Goal: Use online tool/utility: Utilize a website feature to perform a specific function

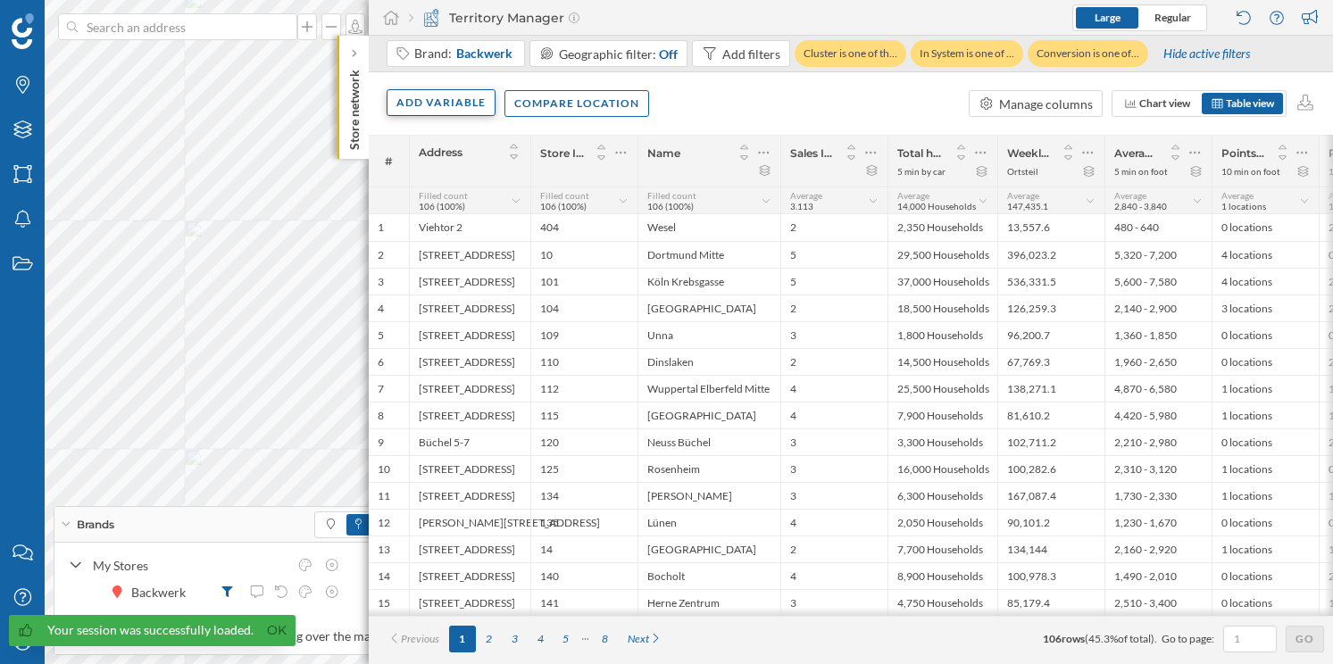
click at [428, 101] on div "Add variable" at bounding box center [441, 102] width 109 height 27
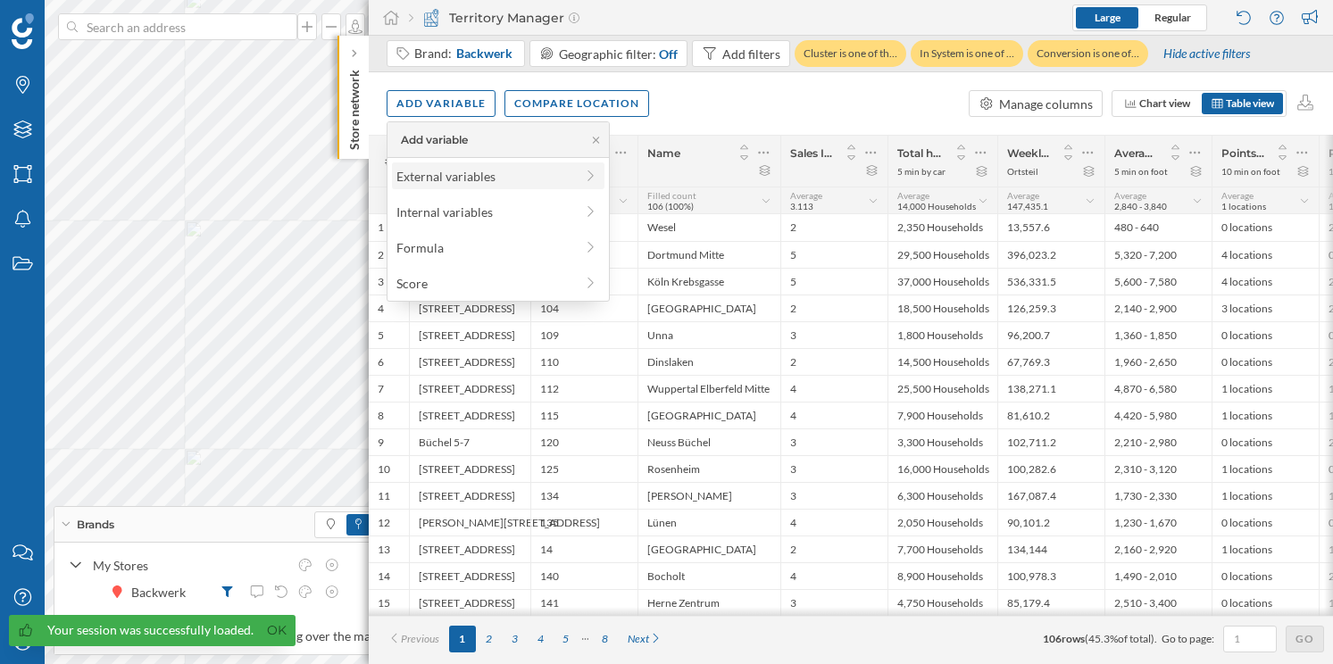
click at [474, 179] on div "External variables" at bounding box center [485, 176] width 178 height 19
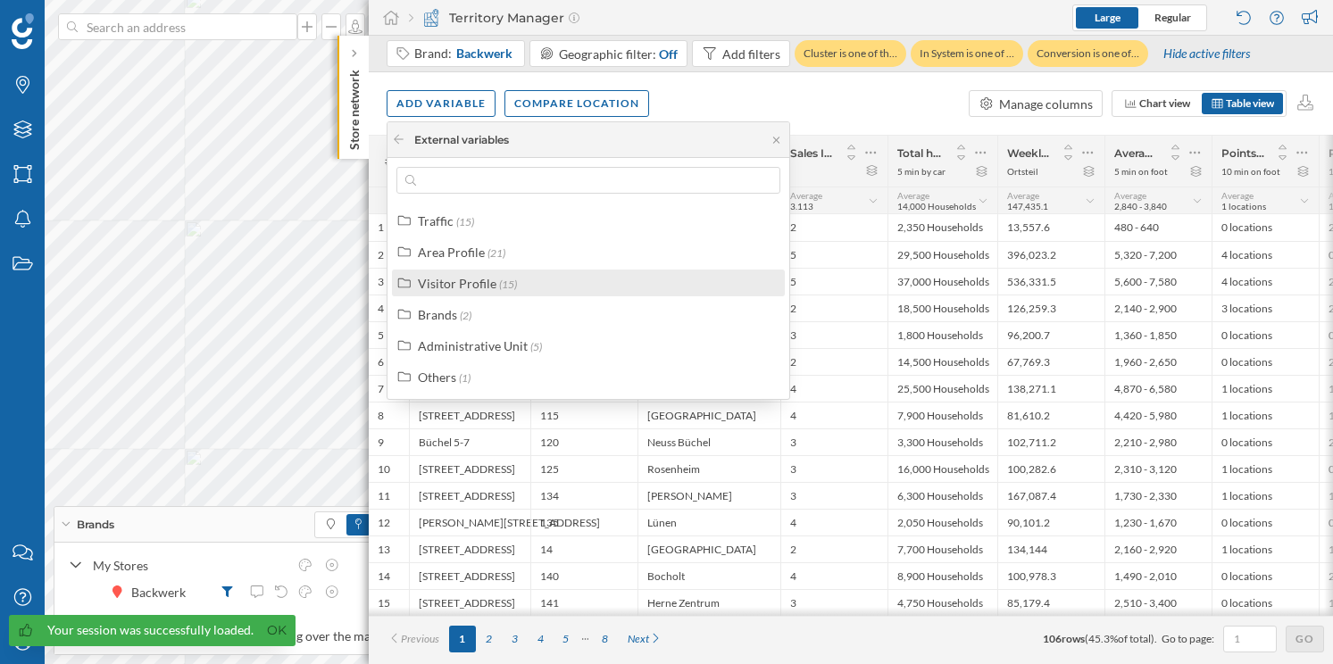
click at [501, 279] on span "(15)" at bounding box center [508, 284] width 18 height 13
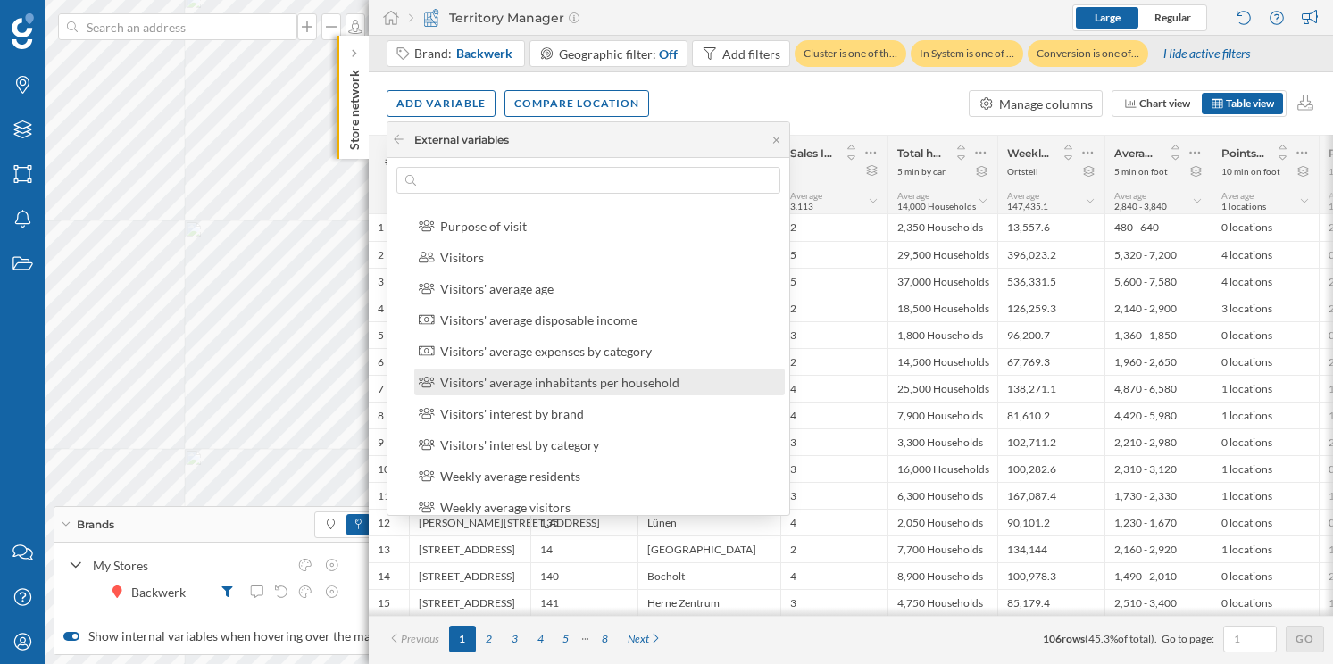
scroll to position [192, 0]
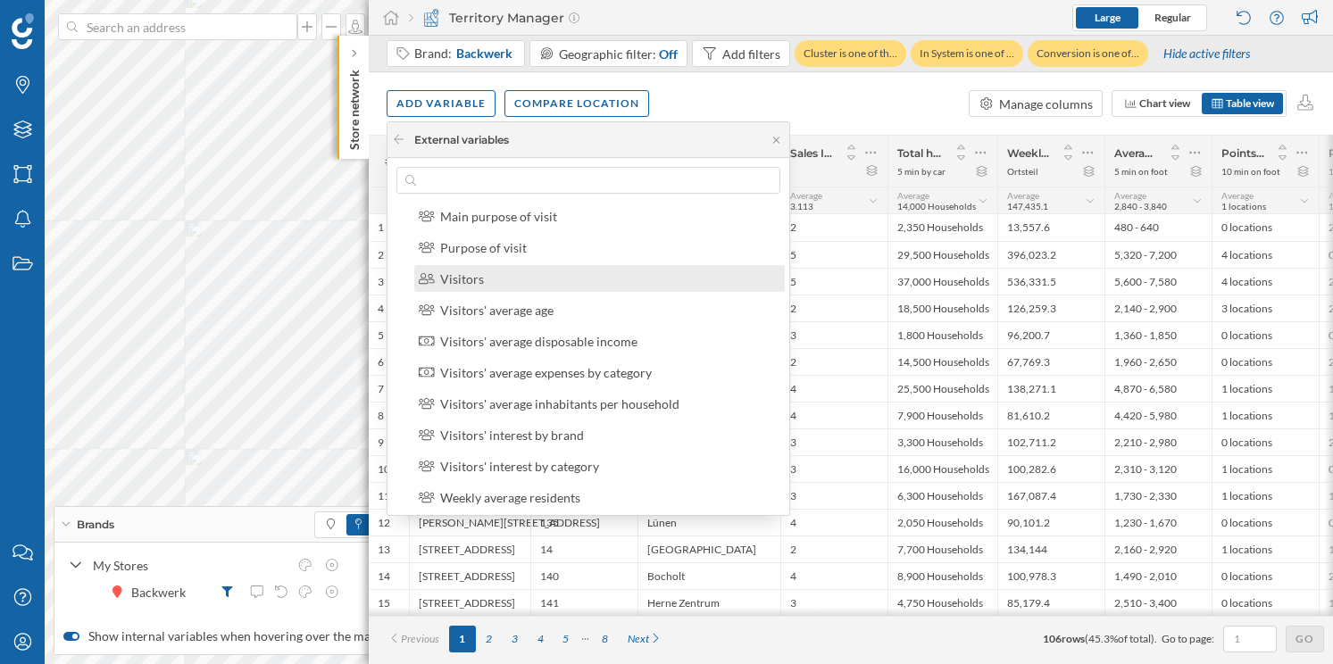
click at [561, 287] on div "Visitors" at bounding box center [607, 279] width 334 height 19
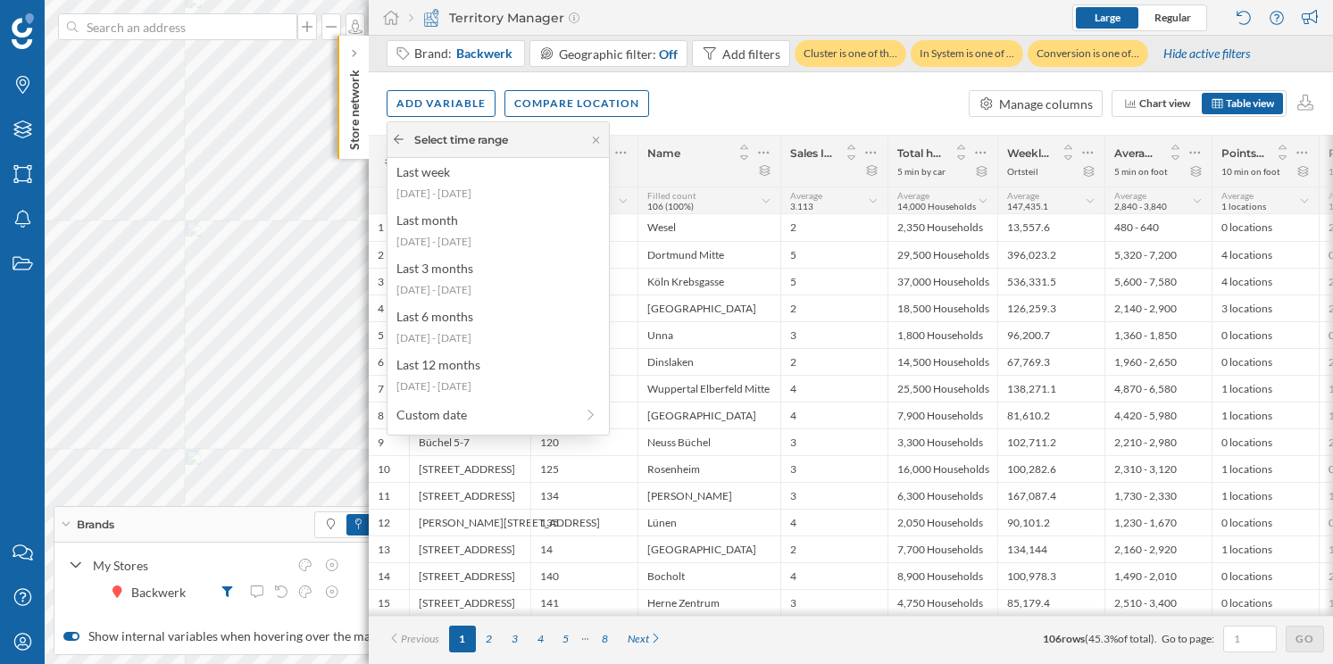
click at [398, 139] on icon at bounding box center [398, 139] width 13 height 11
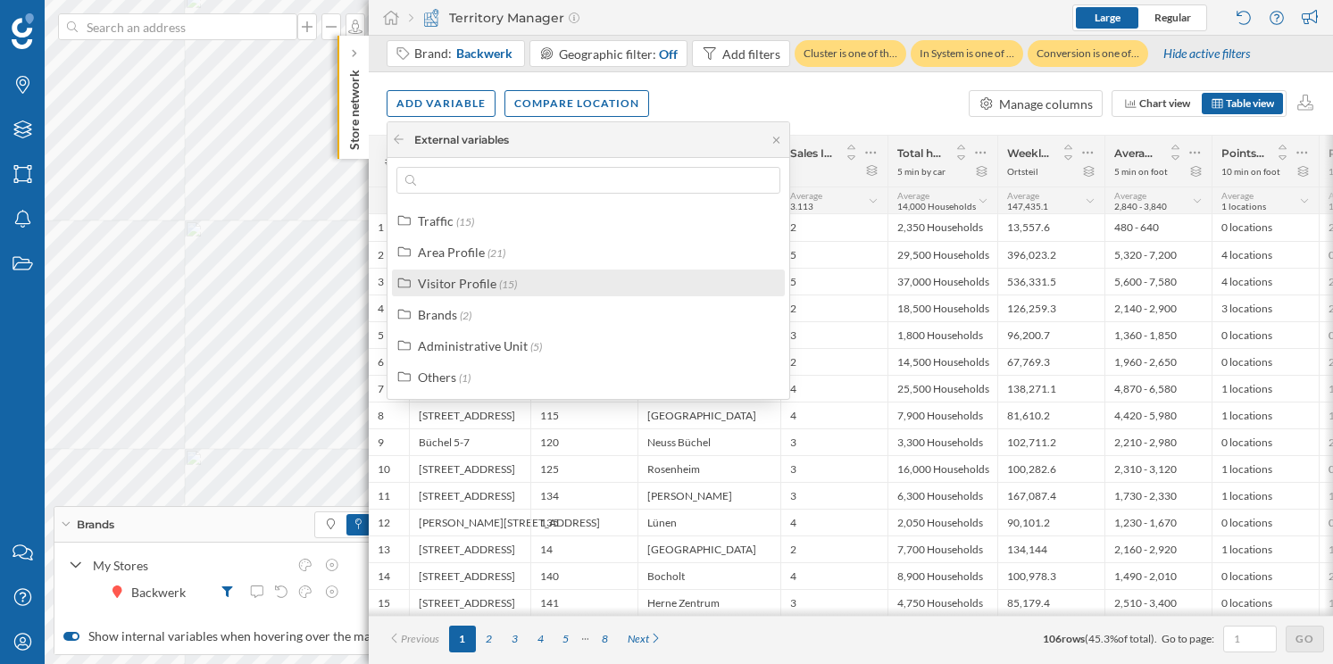
click at [486, 271] on div "Visitor Profile (15)" at bounding box center [588, 283] width 393 height 27
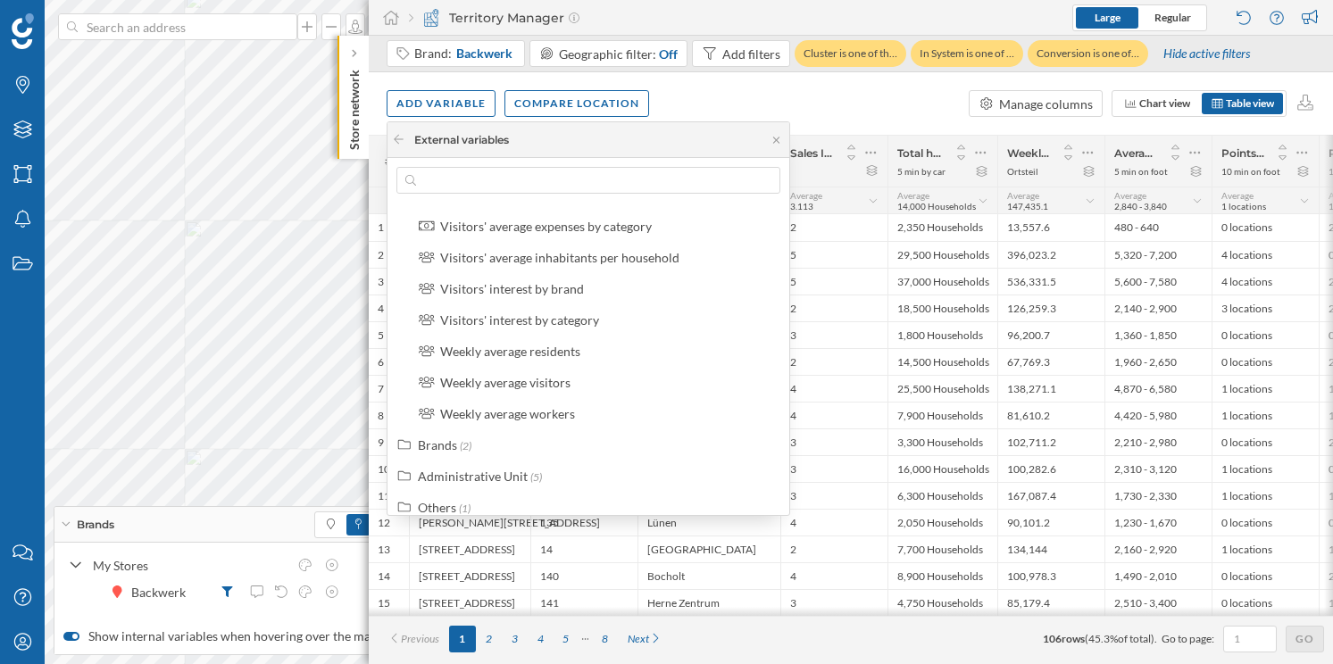
scroll to position [353, 0]
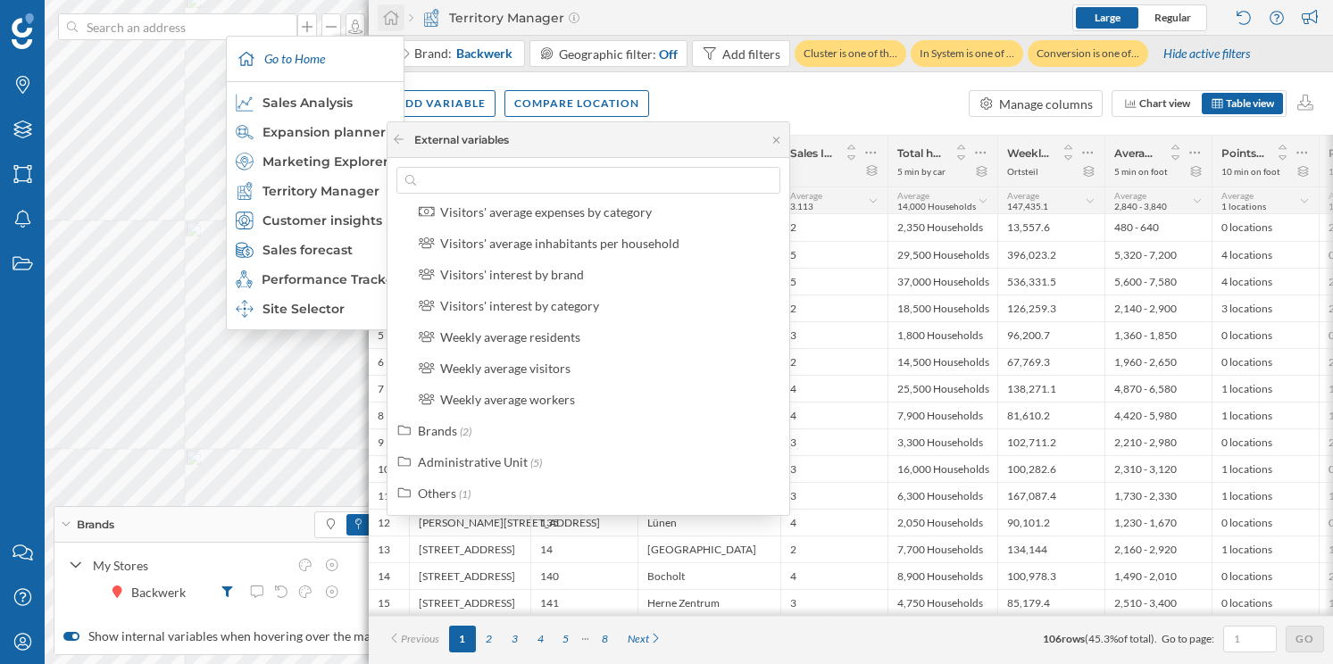
click at [382, 12] on icon at bounding box center [391, 18] width 18 height 16
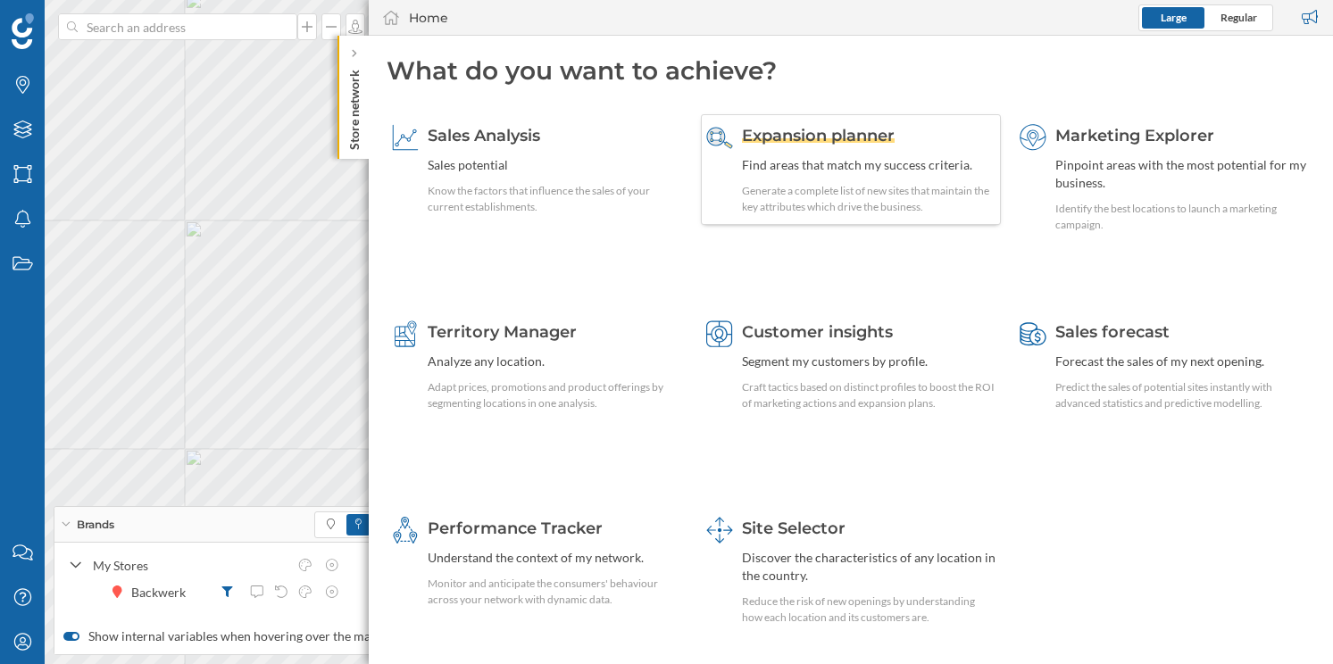
click at [760, 132] on span "Expansion planner" at bounding box center [818, 136] width 153 height 20
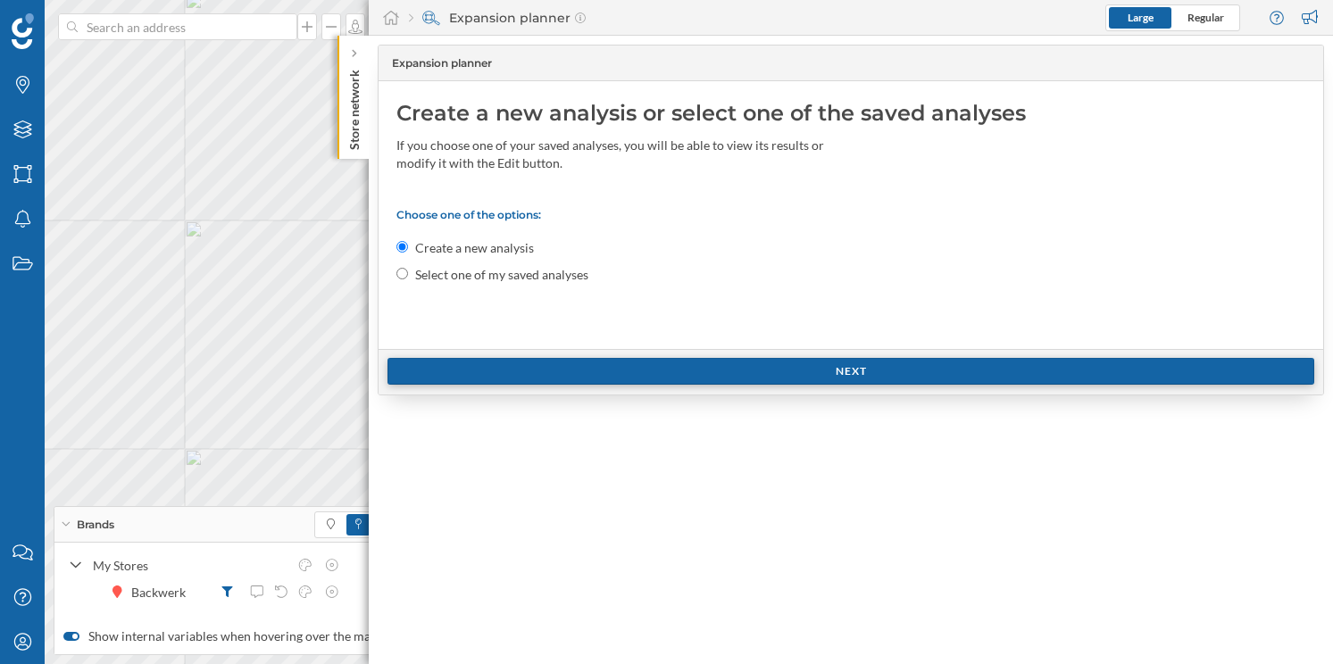
click at [620, 370] on div "Next" at bounding box center [851, 371] width 927 height 27
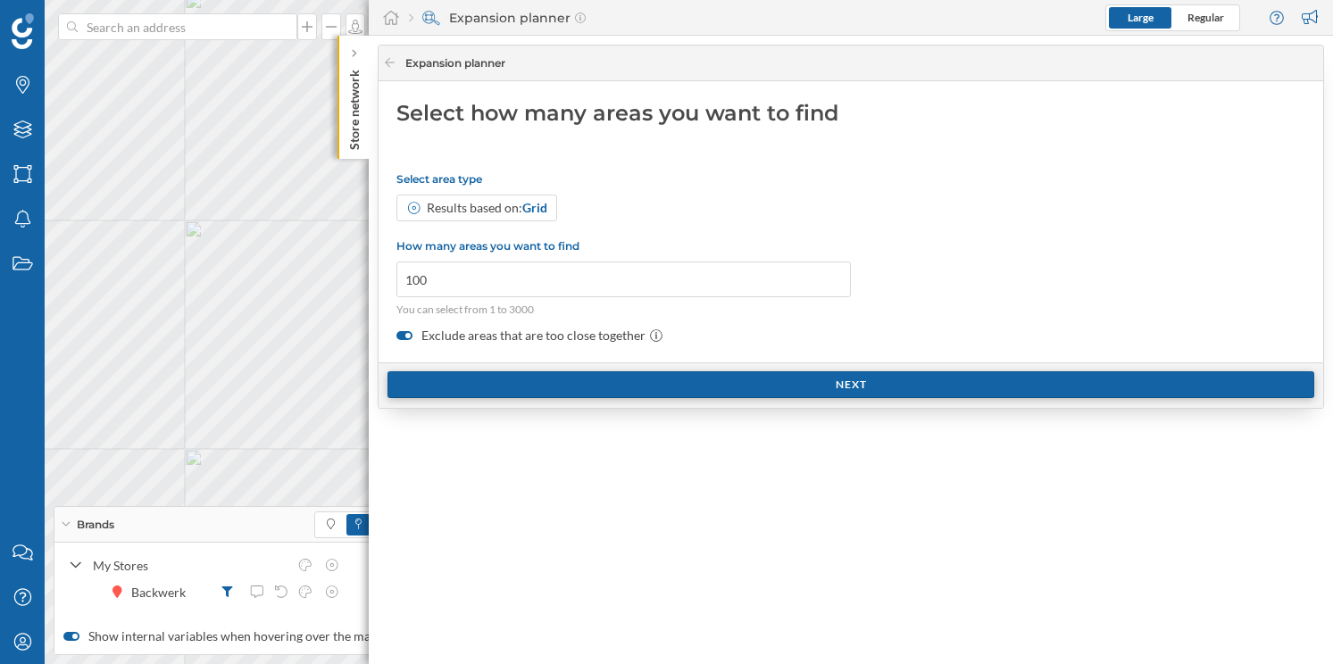
click at [630, 389] on div "Next" at bounding box center [851, 384] width 927 height 27
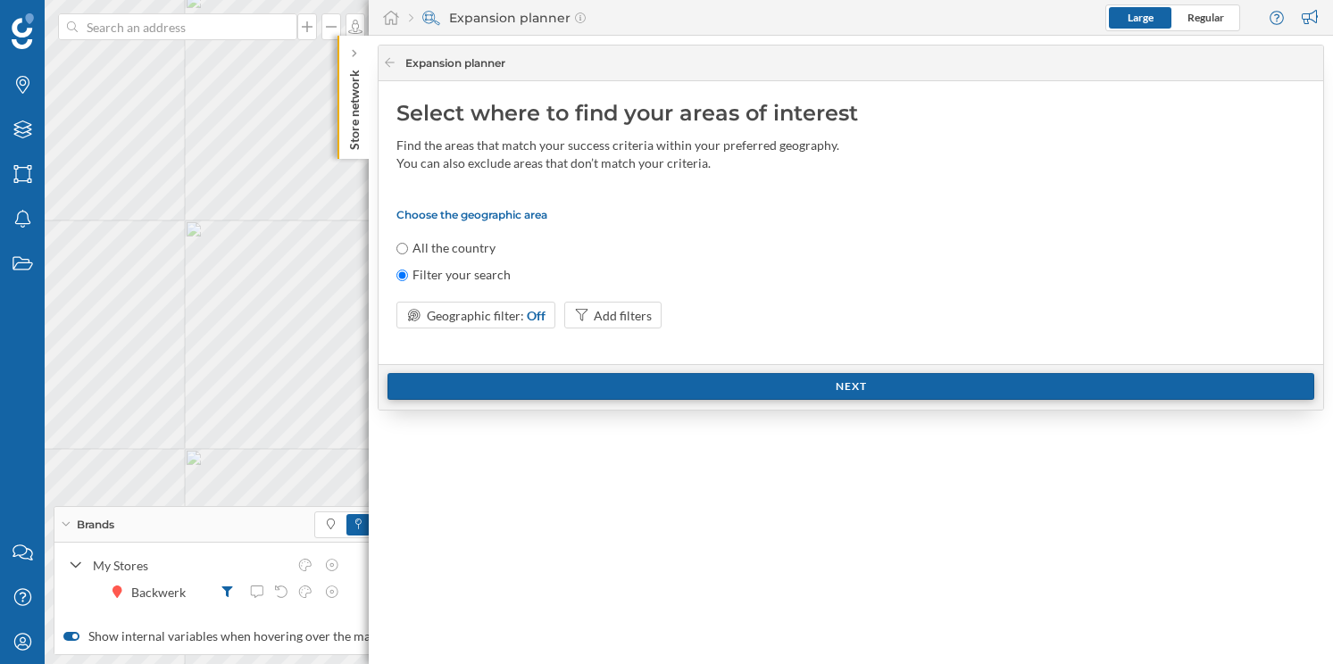
click at [630, 389] on div "Next" at bounding box center [851, 386] width 927 height 27
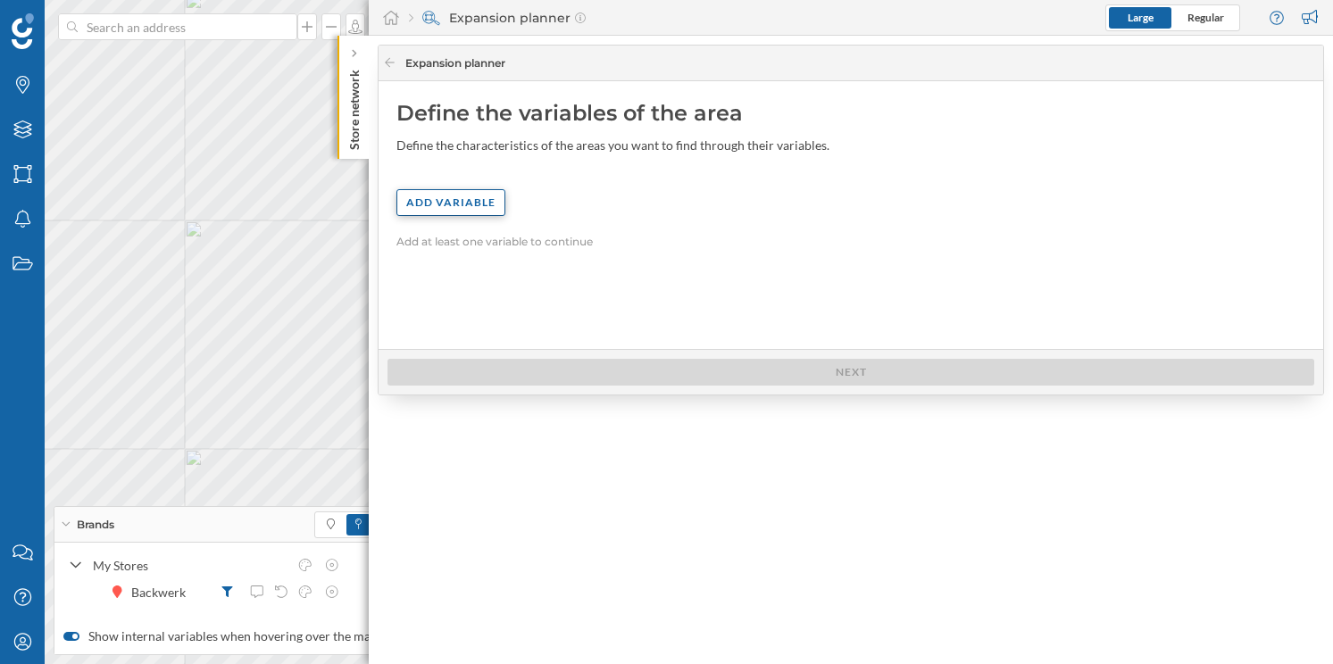
click at [472, 206] on div "Add variable" at bounding box center [450, 202] width 109 height 27
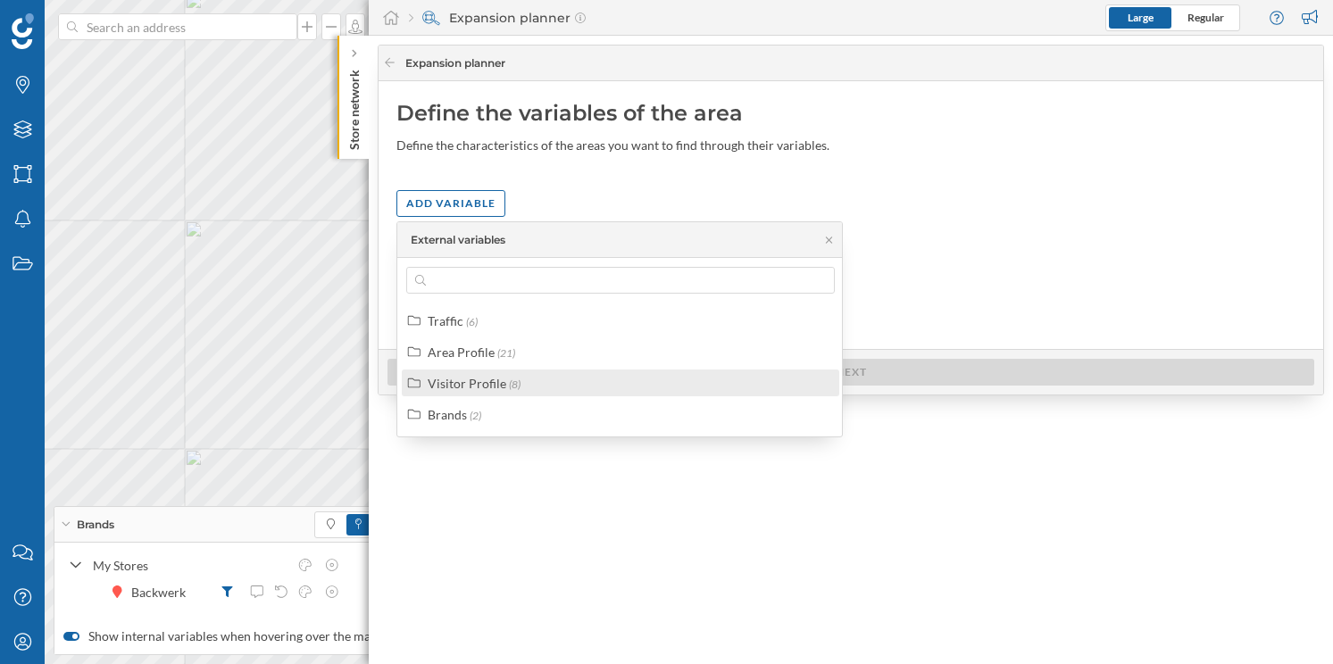
click at [474, 371] on div "Visitor Profile (8)" at bounding box center [621, 383] width 438 height 27
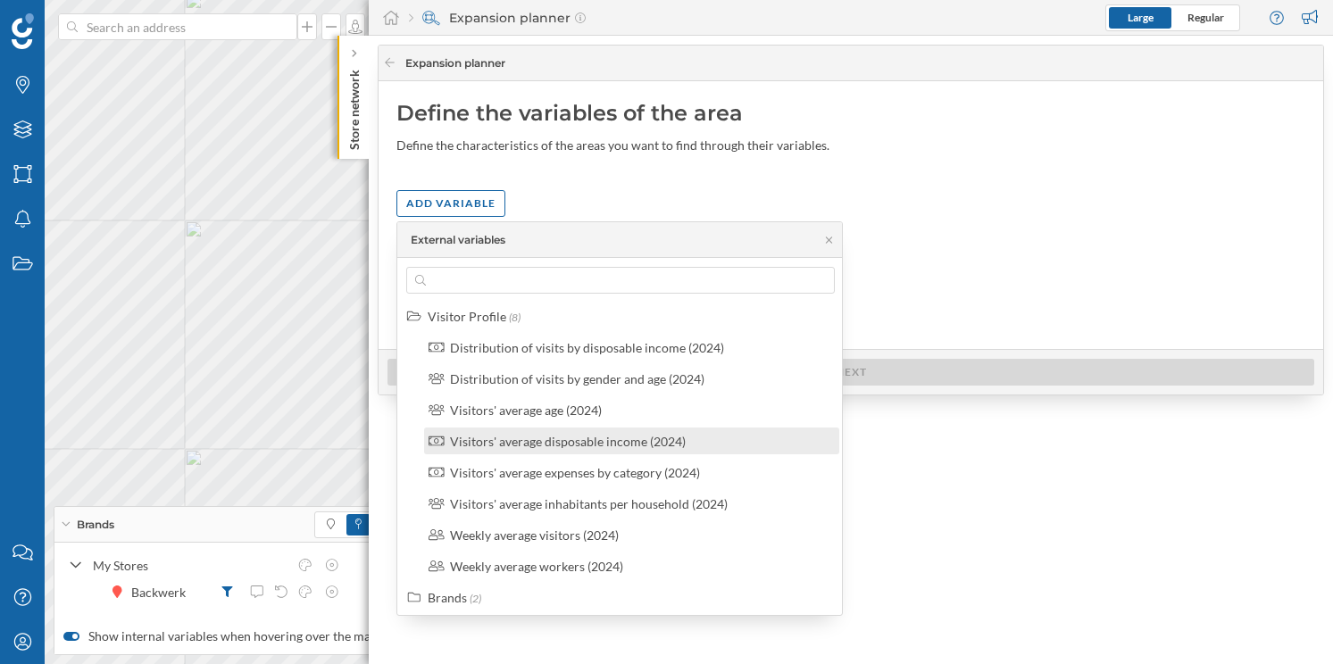
scroll to position [71, 0]
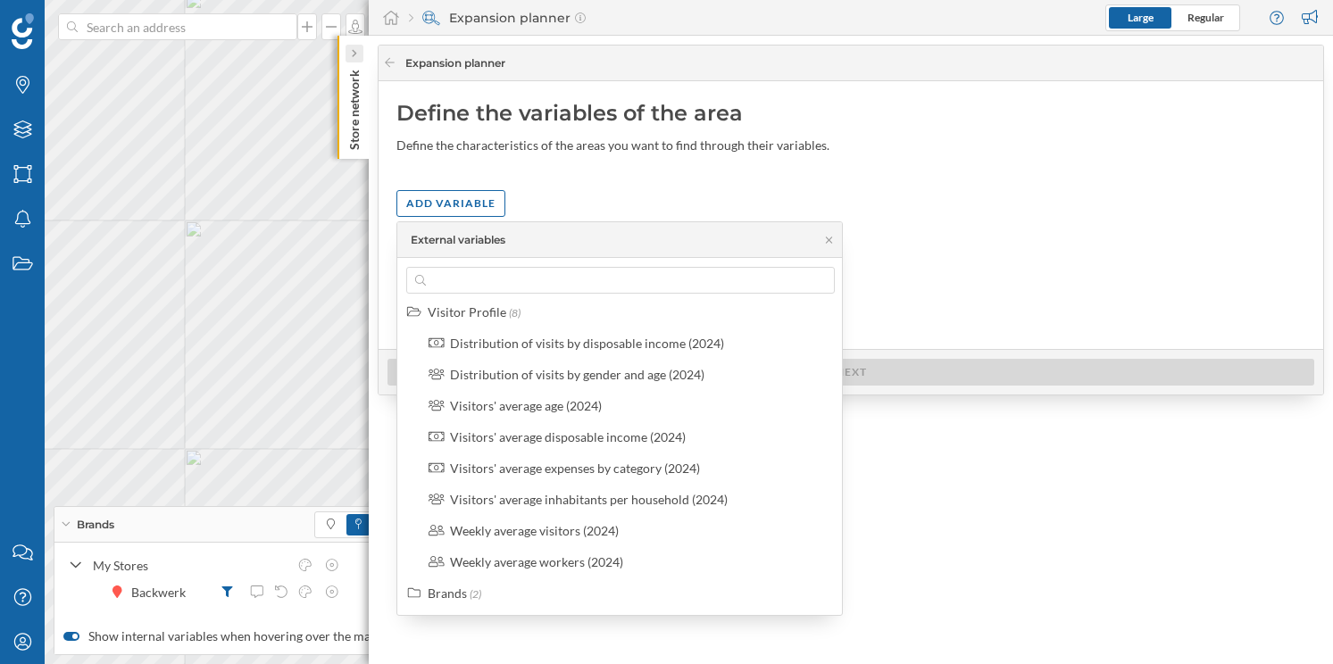
click at [354, 56] on icon at bounding box center [354, 54] width 4 height 8
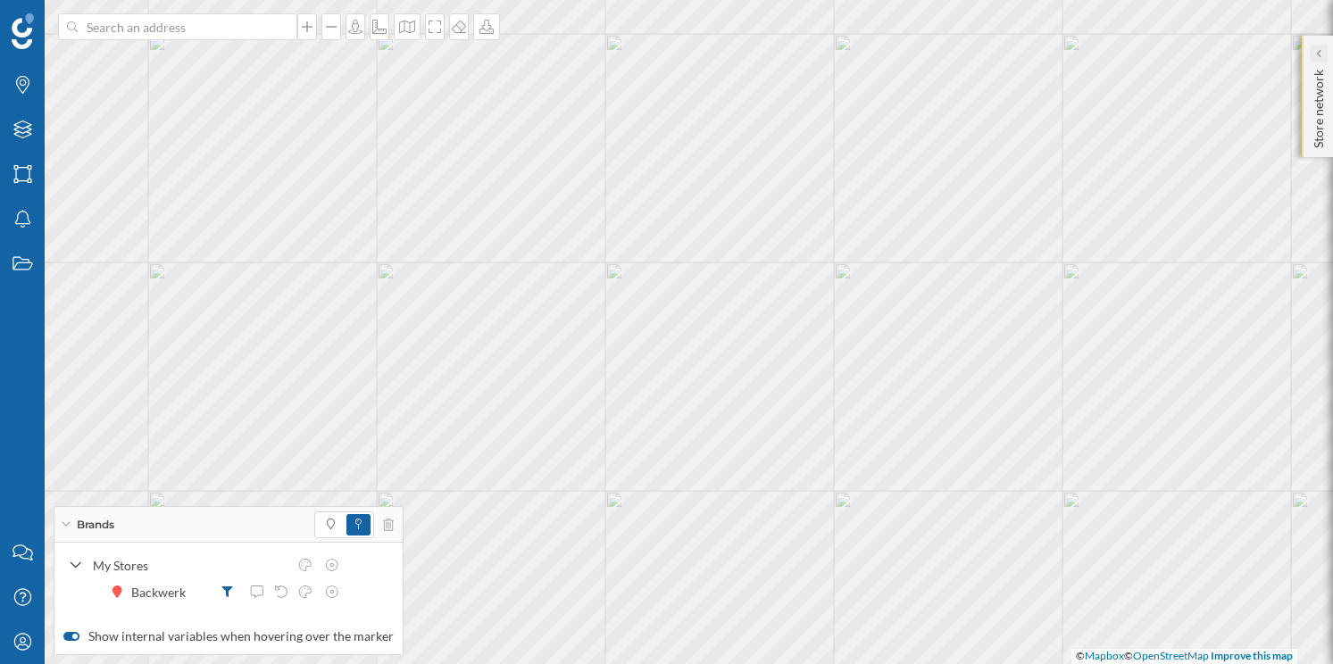
click at [1314, 53] on div at bounding box center [1319, 54] width 18 height 18
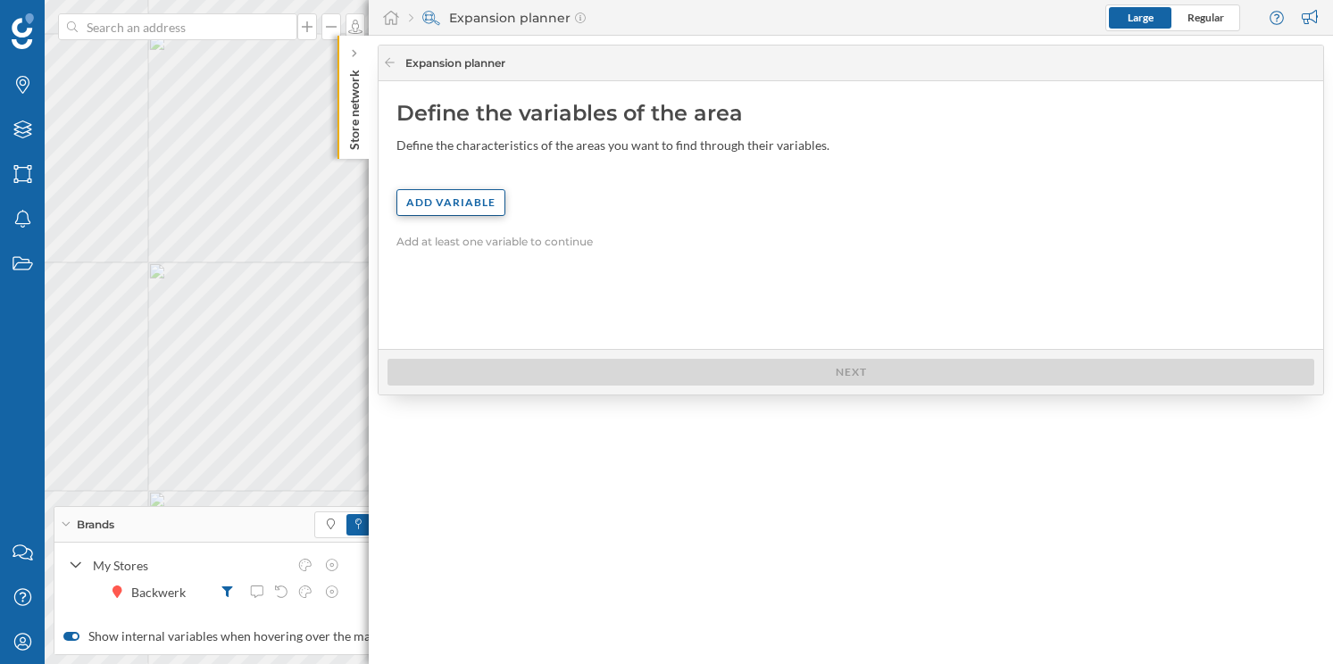
click at [488, 209] on div "Add variable" at bounding box center [450, 202] width 109 height 27
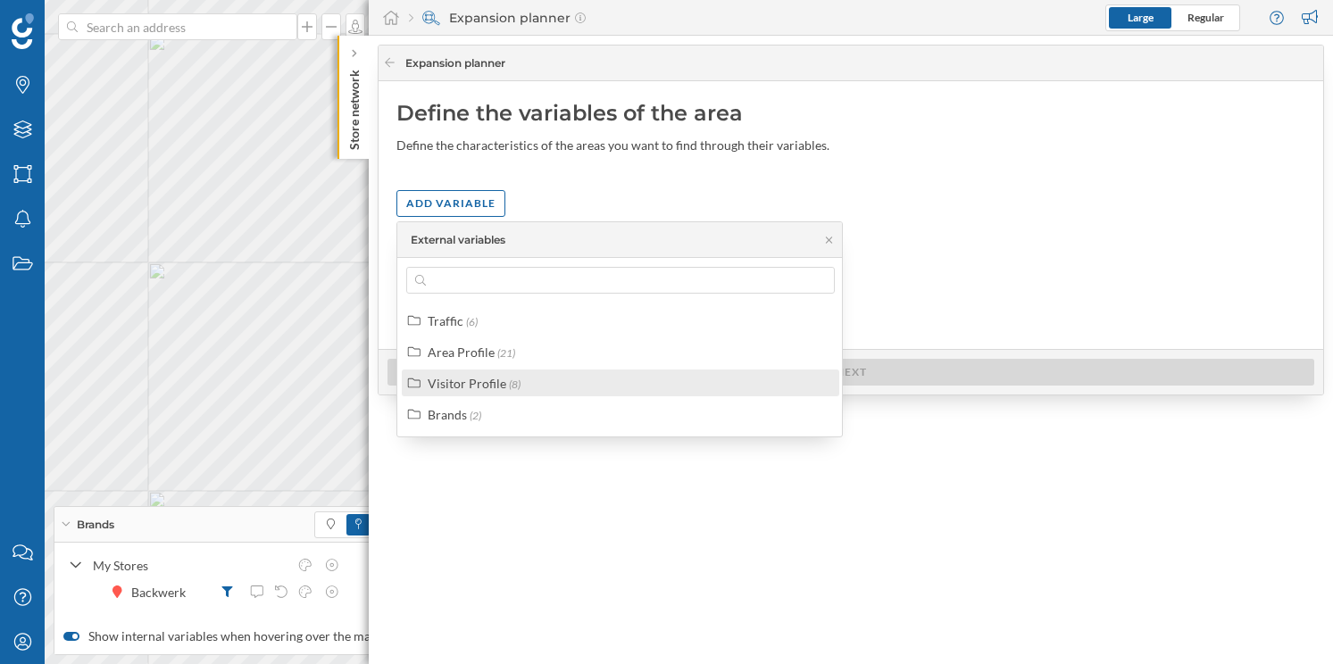
click at [490, 385] on div "Visitor Profile" at bounding box center [467, 383] width 79 height 15
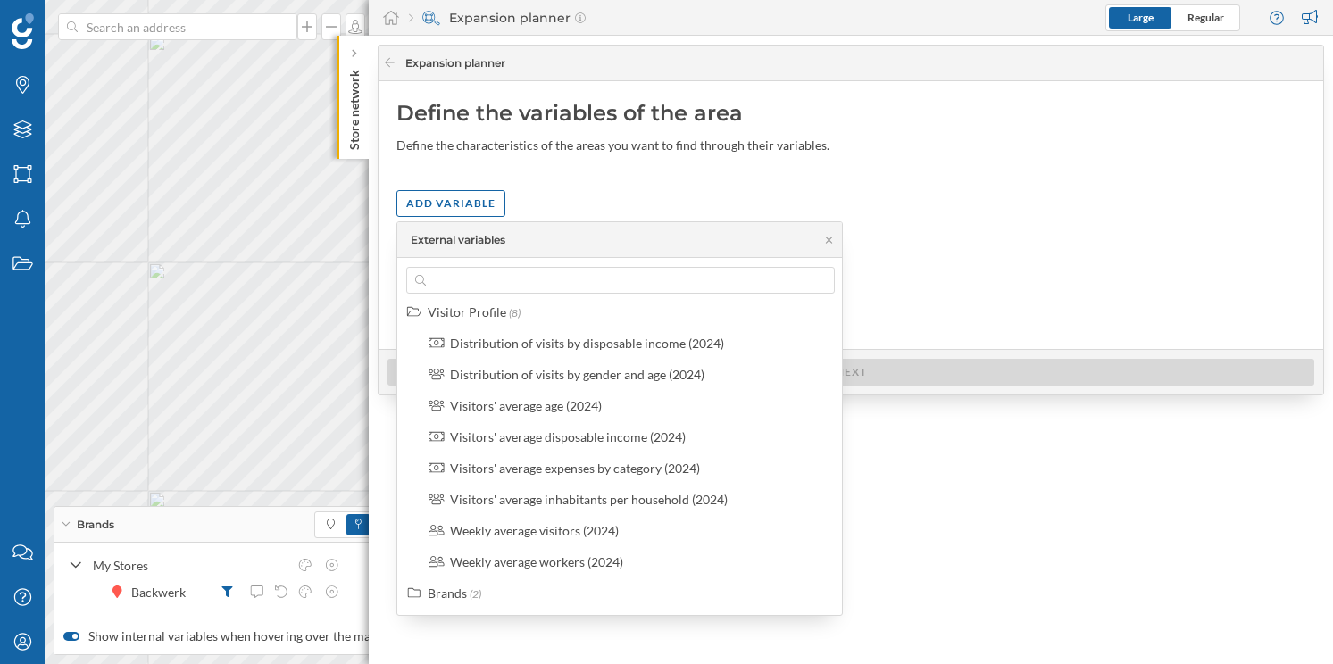
scroll to position [0, 0]
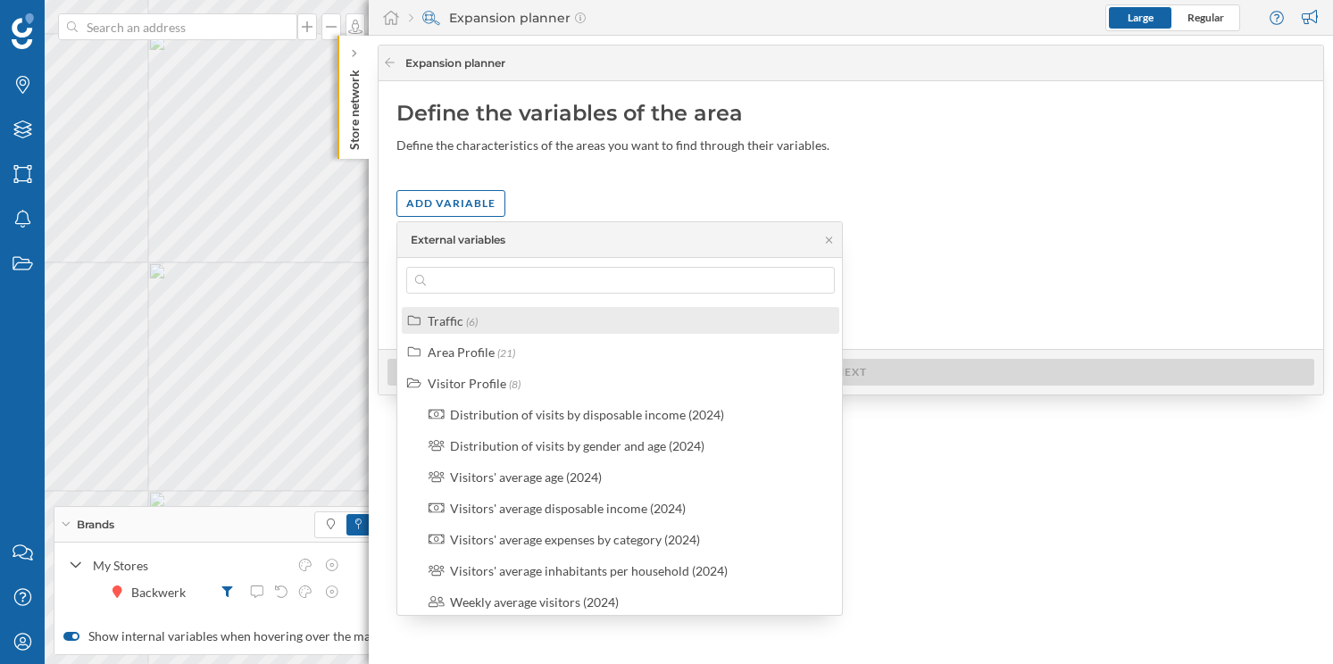
click at [480, 322] on div "Traffic (6)" at bounding box center [628, 321] width 401 height 19
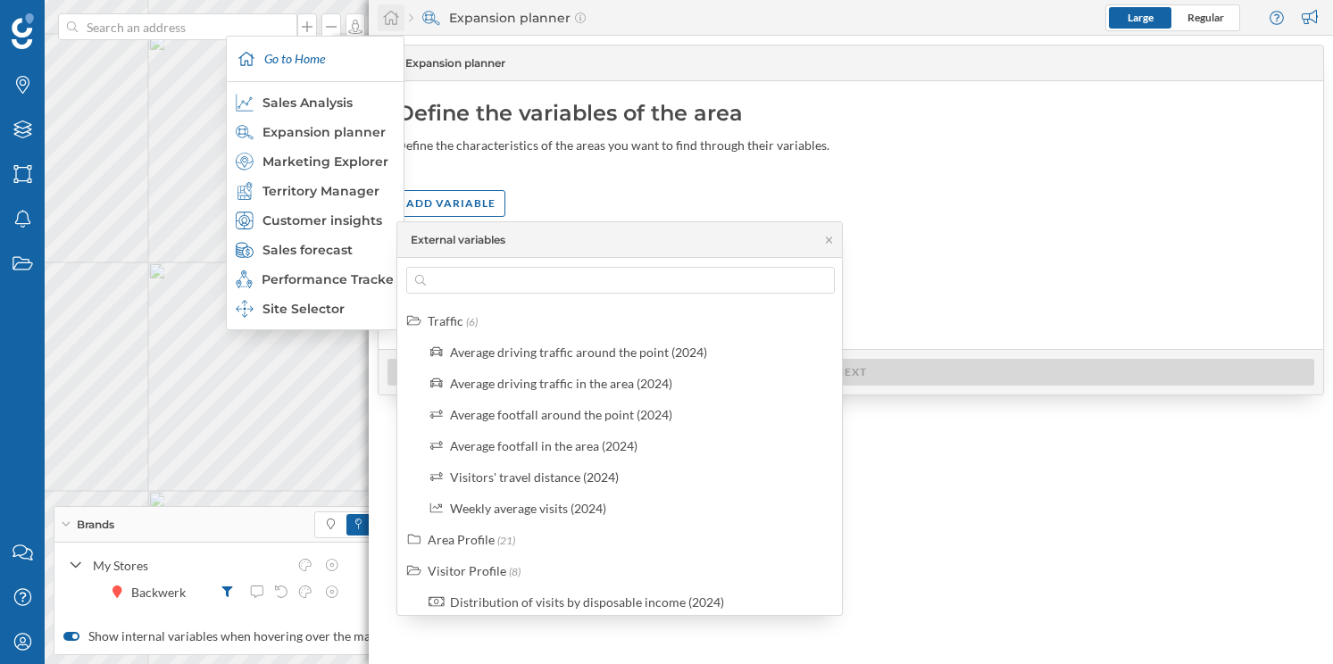
click at [394, 17] on icon at bounding box center [391, 18] width 18 height 16
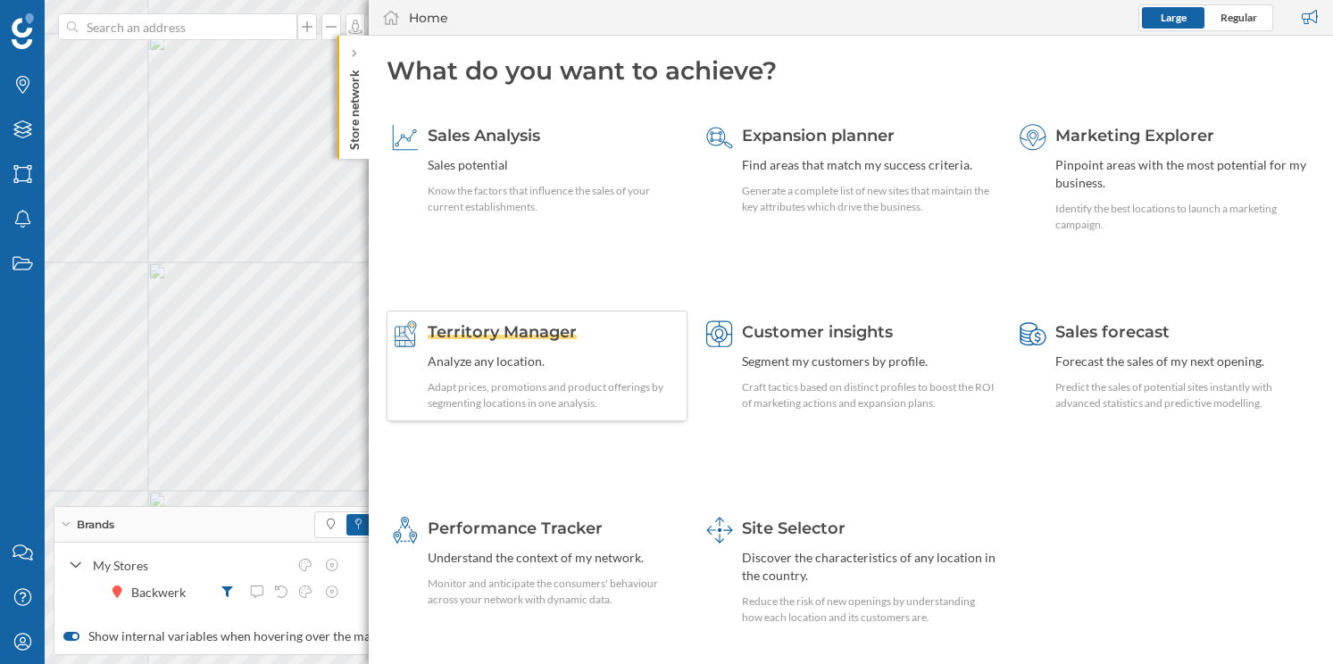
click at [487, 342] on div "Territory Manager" at bounding box center [555, 332] width 254 height 23
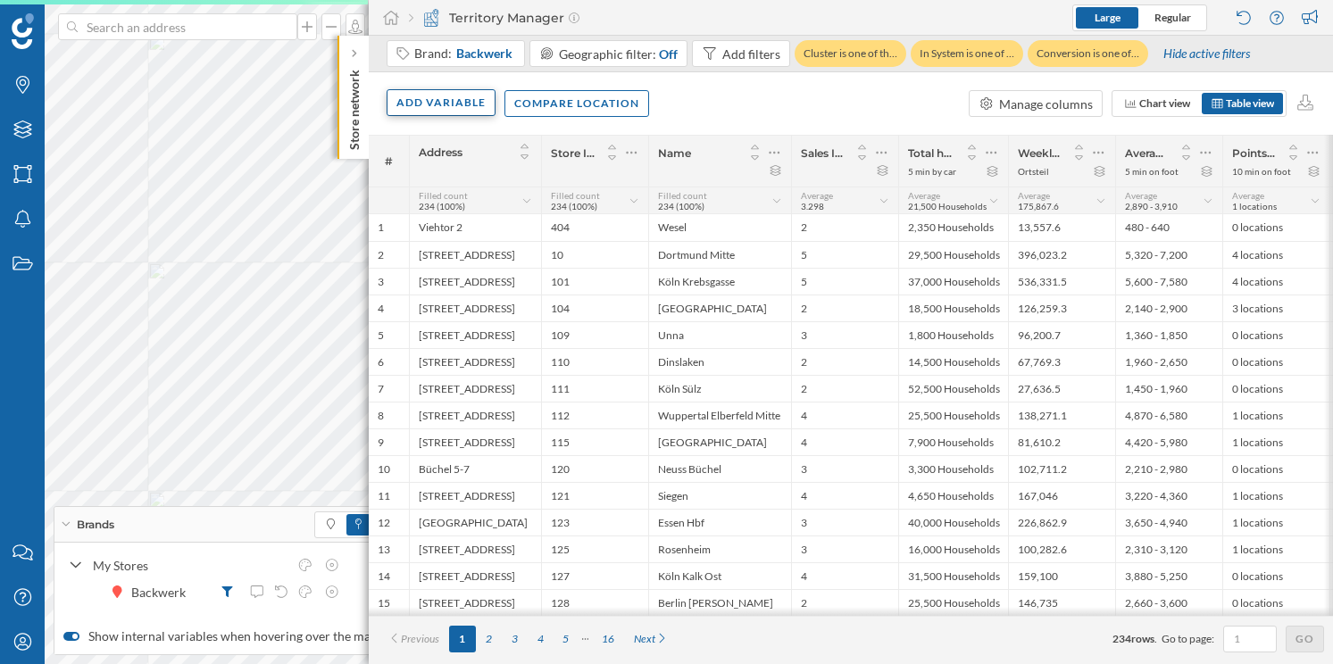
click at [454, 98] on div "Add variable" at bounding box center [441, 102] width 109 height 27
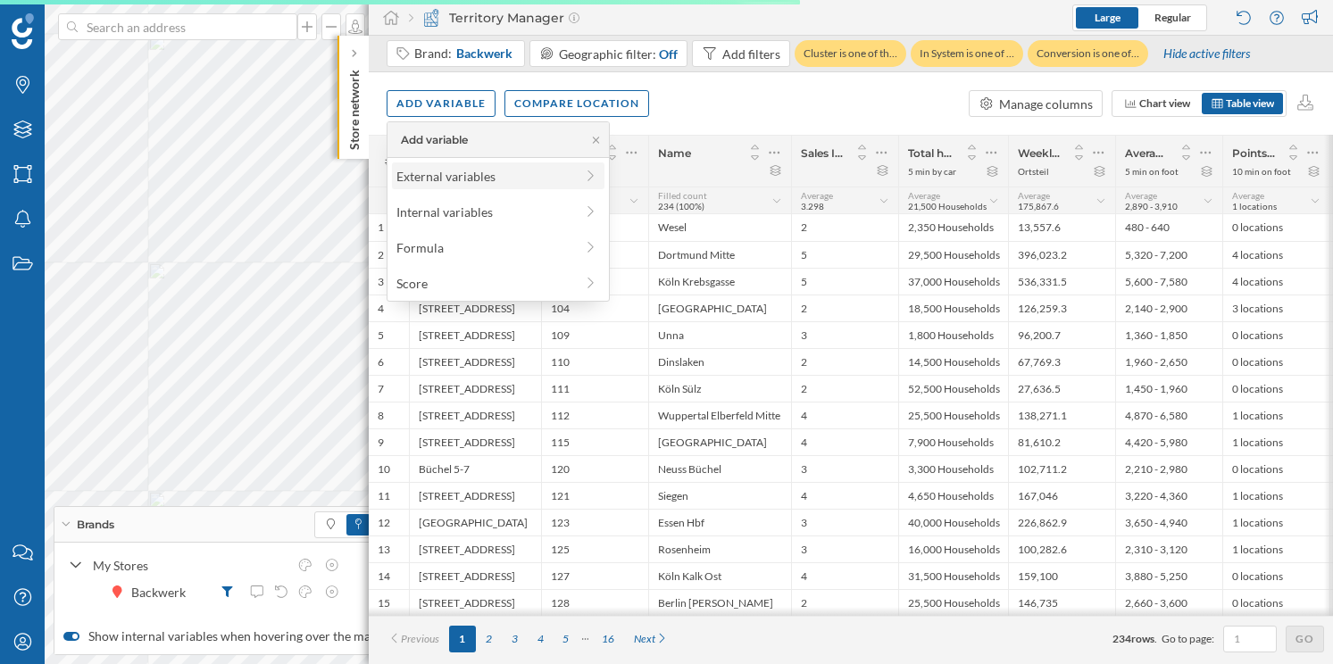
click at [496, 175] on div "External variables" at bounding box center [485, 176] width 178 height 19
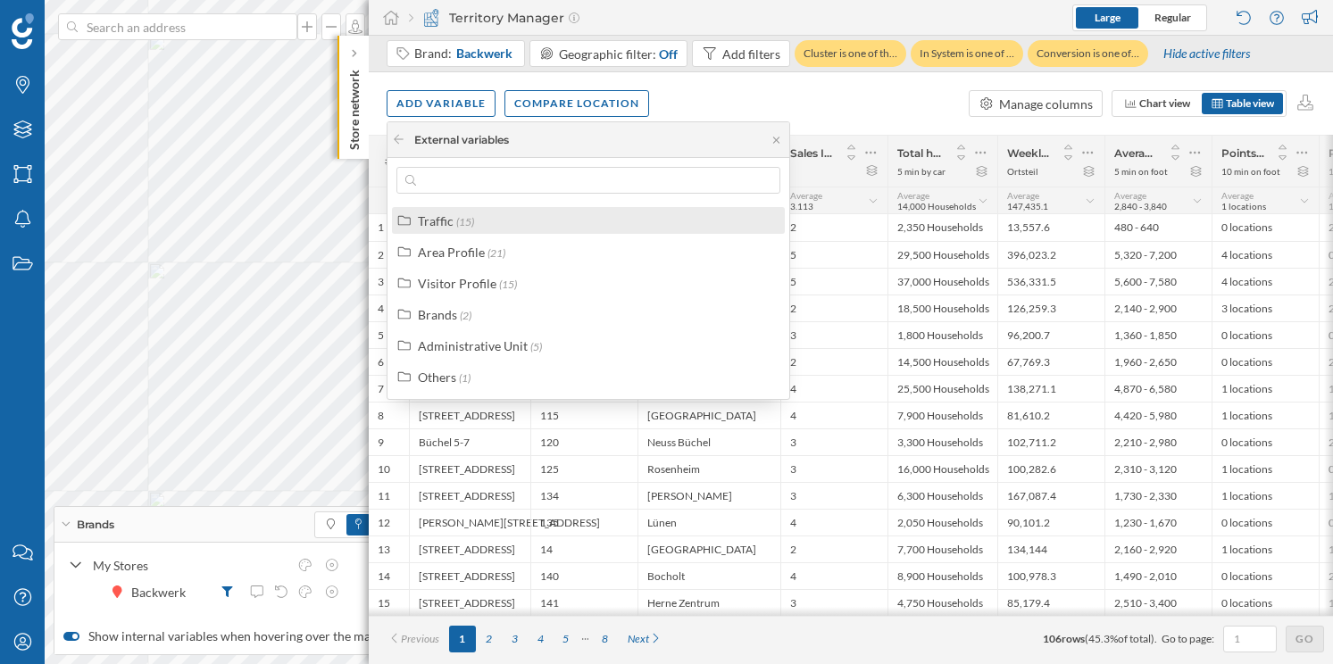
click at [479, 220] on div "Traffic (15)" at bounding box center [596, 221] width 356 height 19
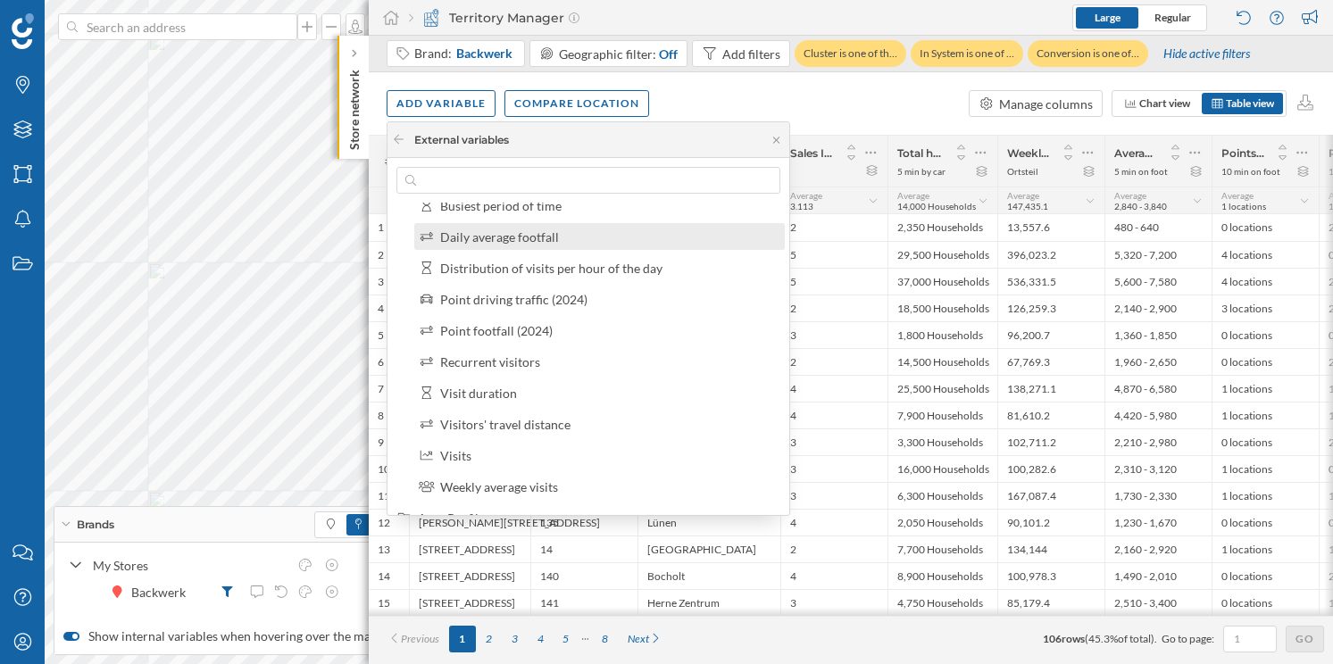
scroll to position [232, 0]
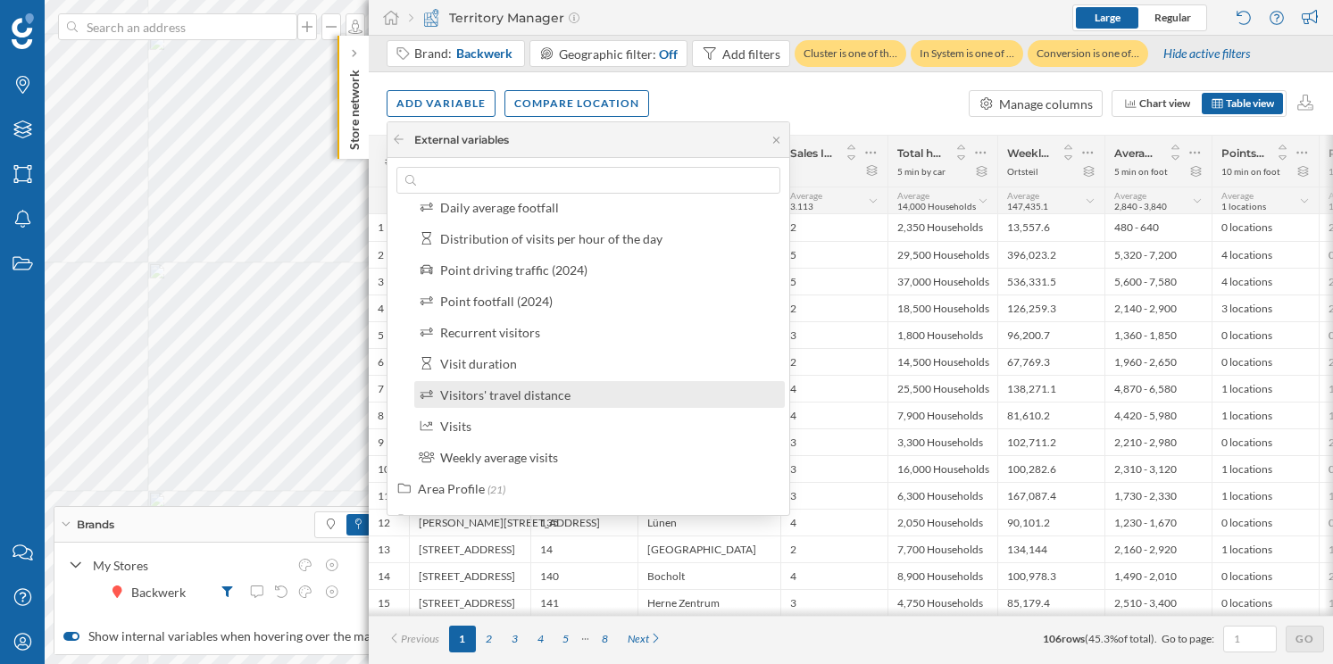
click at [546, 399] on div "Visitors' travel distance" at bounding box center [505, 395] width 130 height 15
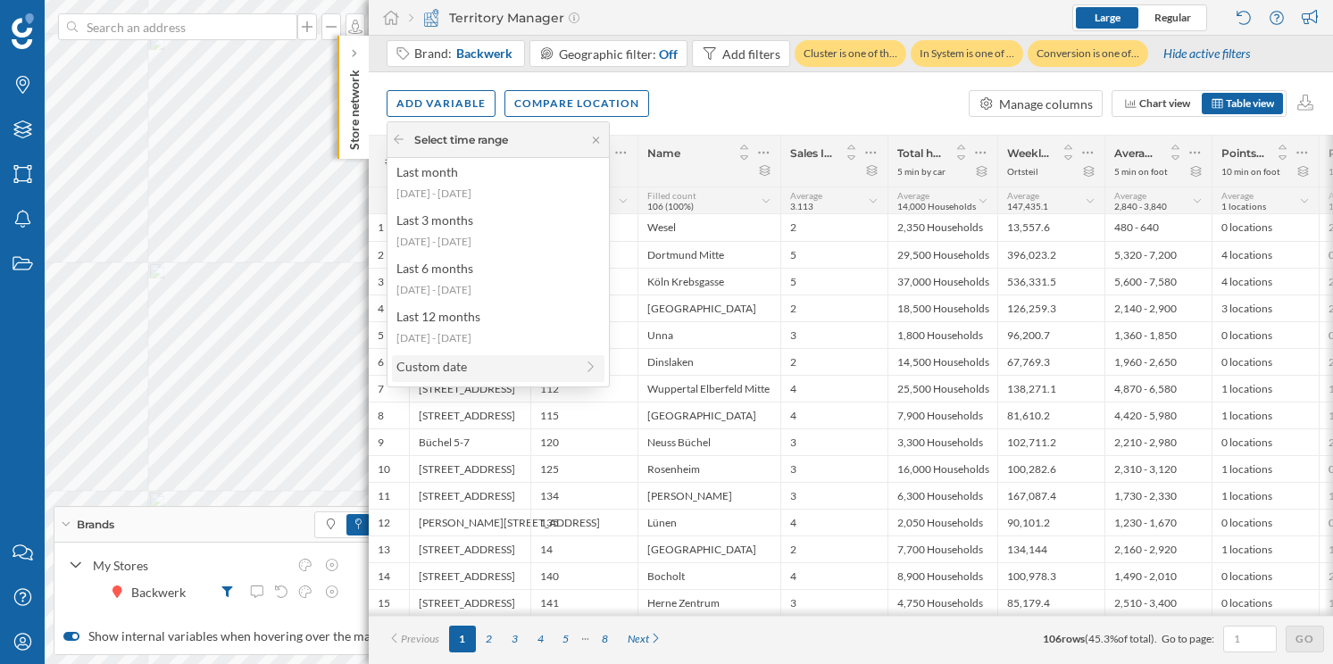
click at [507, 362] on div "Custom date" at bounding box center [485, 366] width 178 height 19
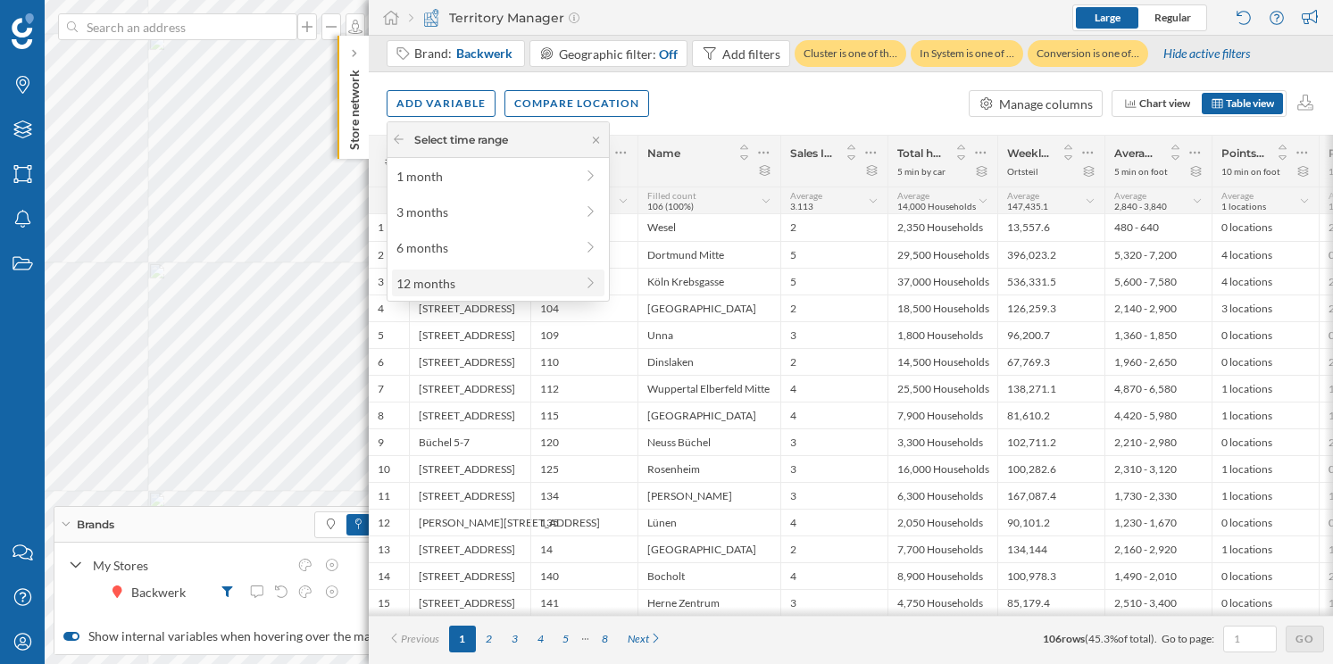
click at [515, 286] on div "12 months" at bounding box center [485, 283] width 178 height 19
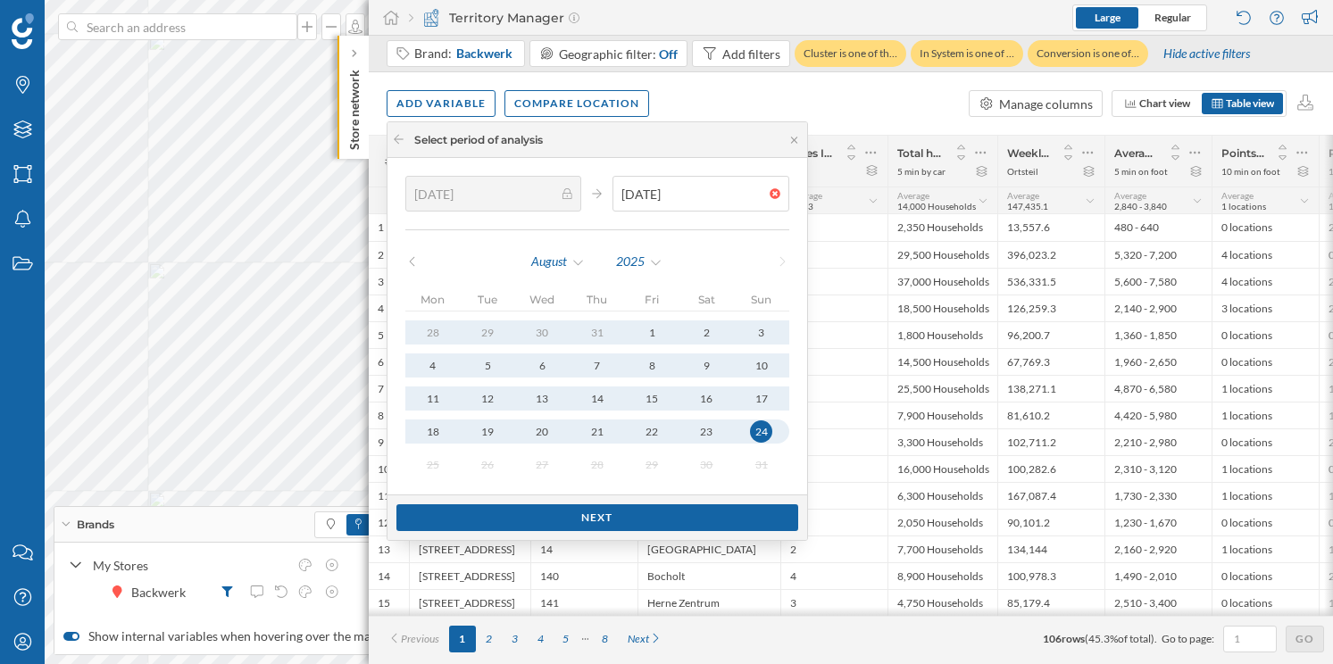
click at [410, 257] on icon at bounding box center [411, 261] width 13 height 11
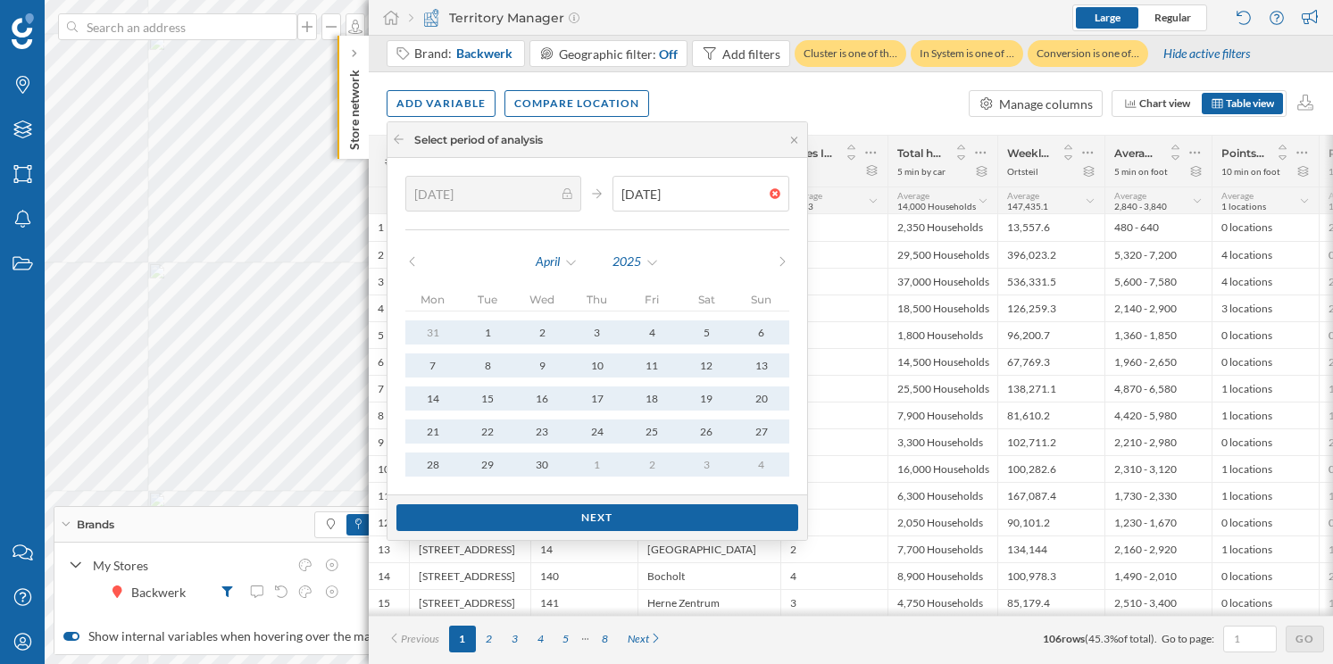
click at [410, 257] on icon at bounding box center [411, 261] width 13 height 11
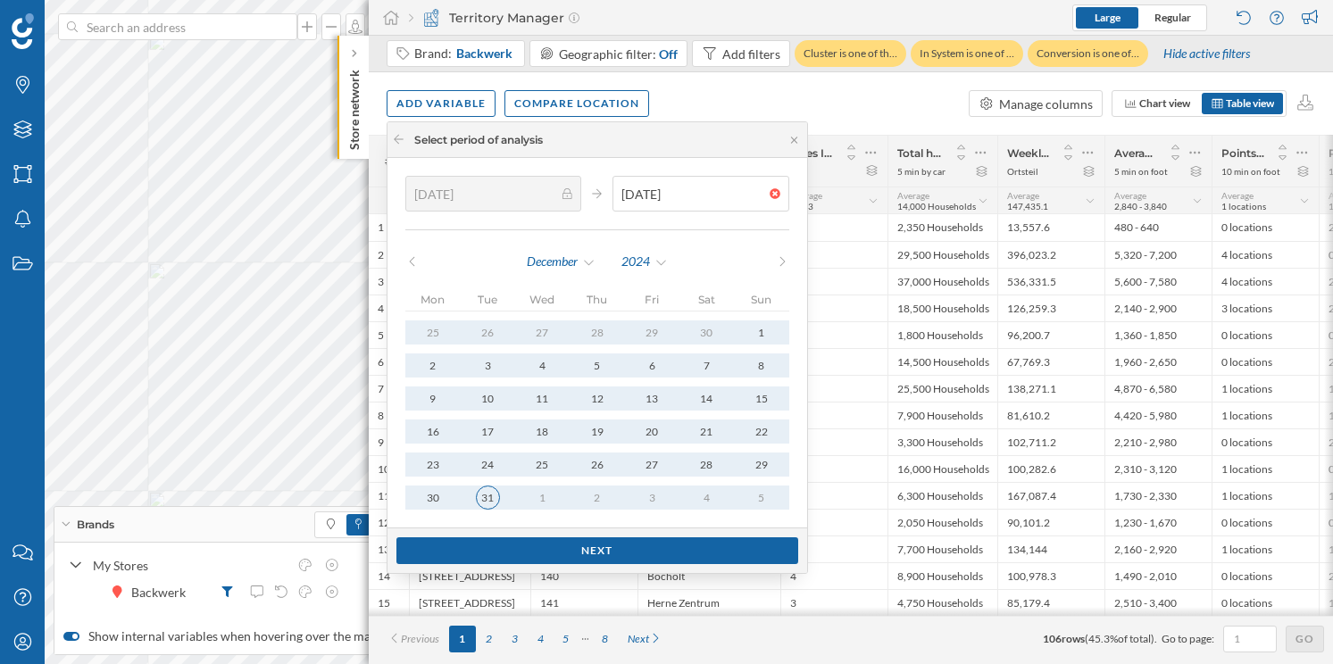
type input "[DATE]"
click at [487, 496] on div "31" at bounding box center [488, 498] width 24 height 24
type input "[DATE]"
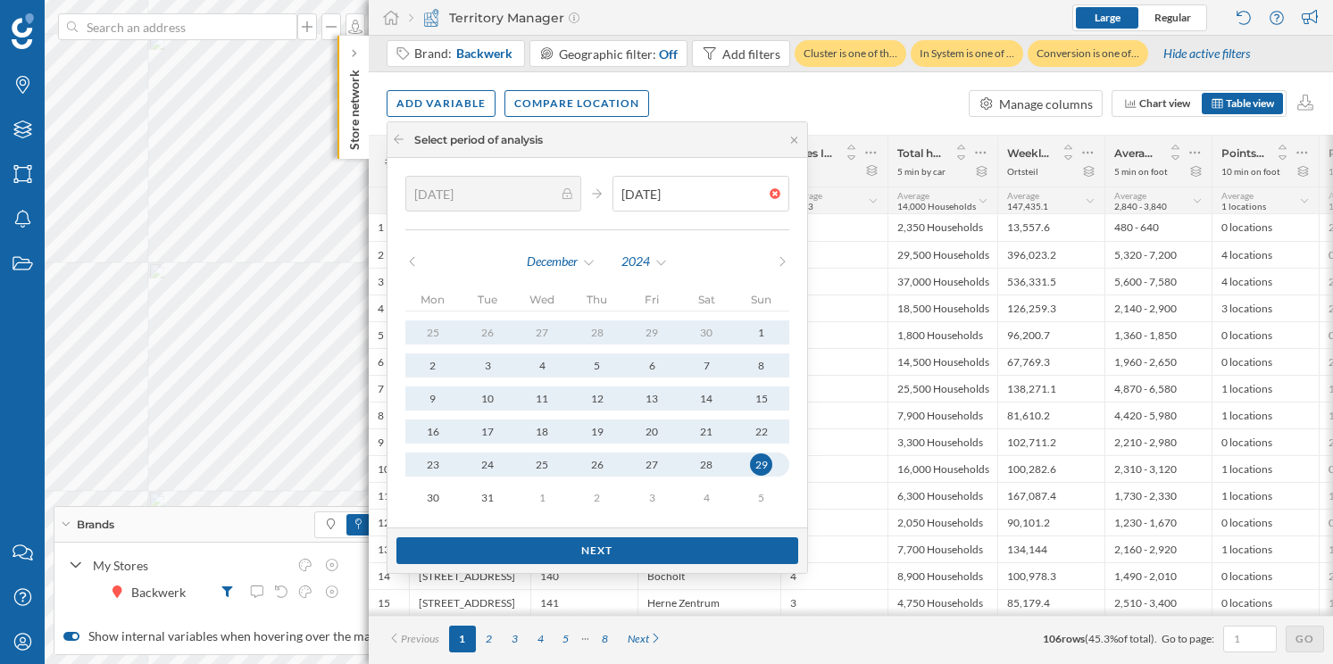
click at [750, 467] on div "29" at bounding box center [761, 465] width 22 height 22
click at [672, 555] on div "Next" at bounding box center [597, 550] width 402 height 27
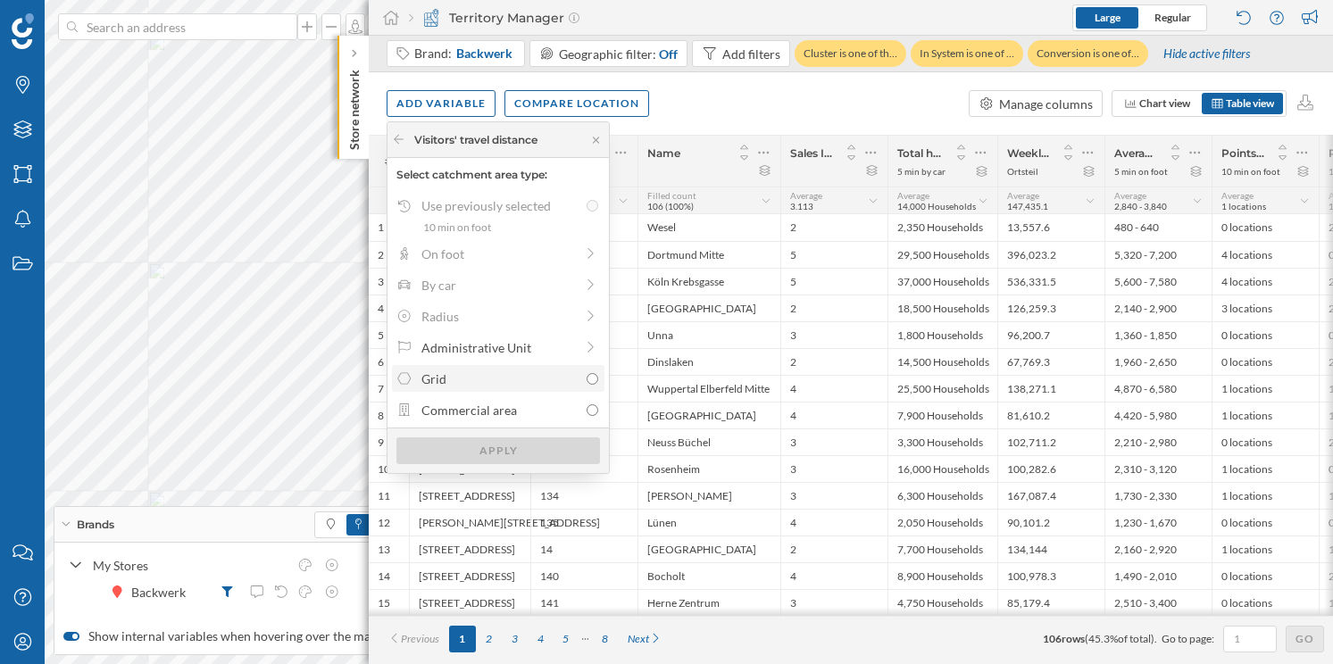
click at [563, 382] on div "Grid" at bounding box center [499, 379] width 157 height 19
click at [587, 382] on input "Grid" at bounding box center [593, 379] width 12 height 12
radio input "true"
click at [536, 450] on div "Apply" at bounding box center [498, 450] width 204 height 27
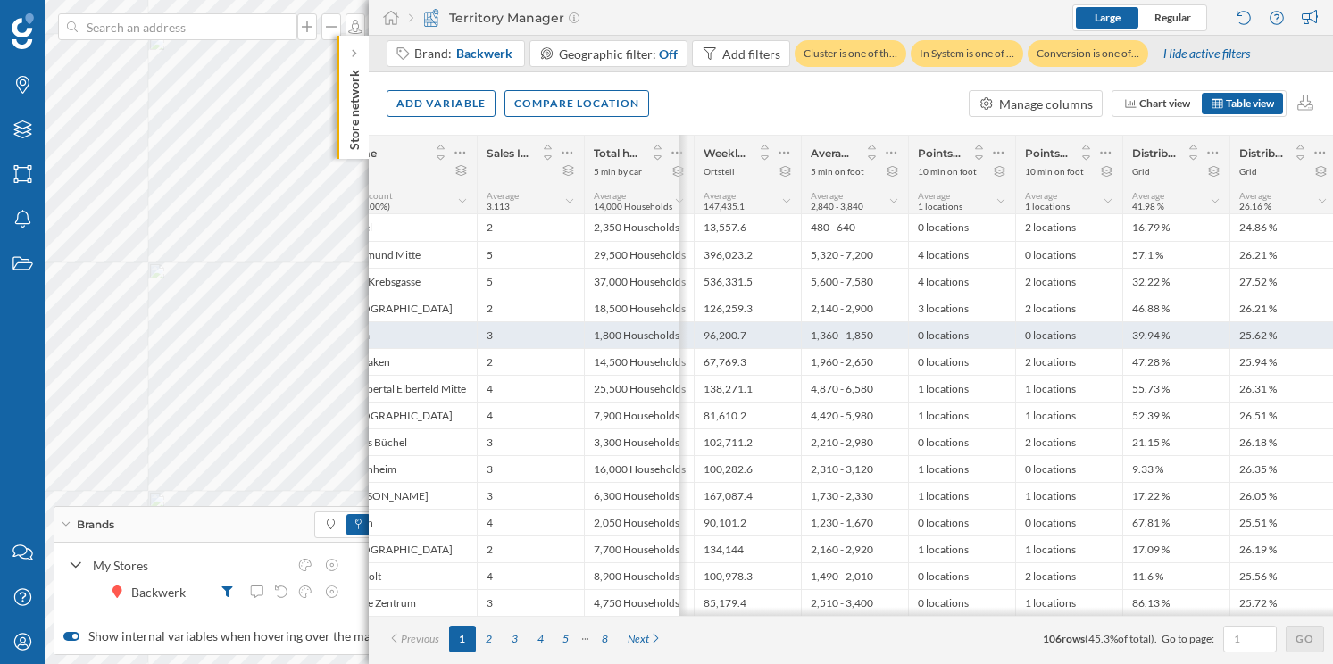
scroll to position [0, 0]
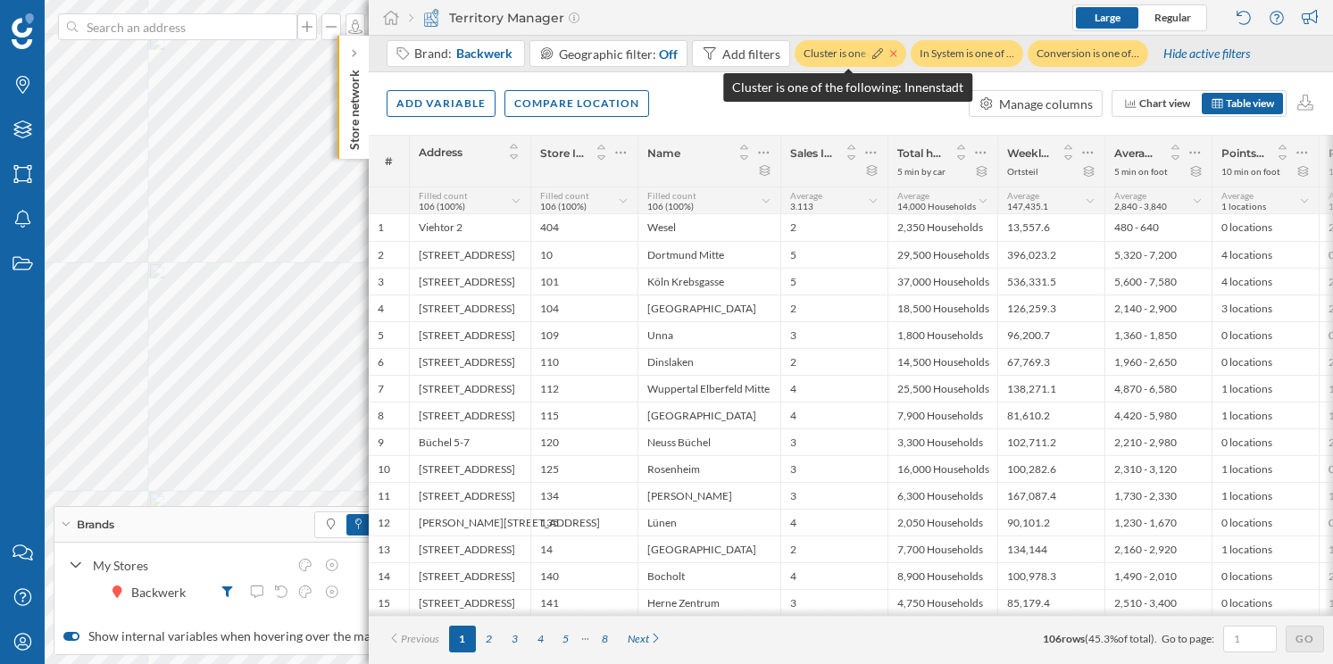
click at [890, 54] on icon at bounding box center [893, 53] width 7 height 11
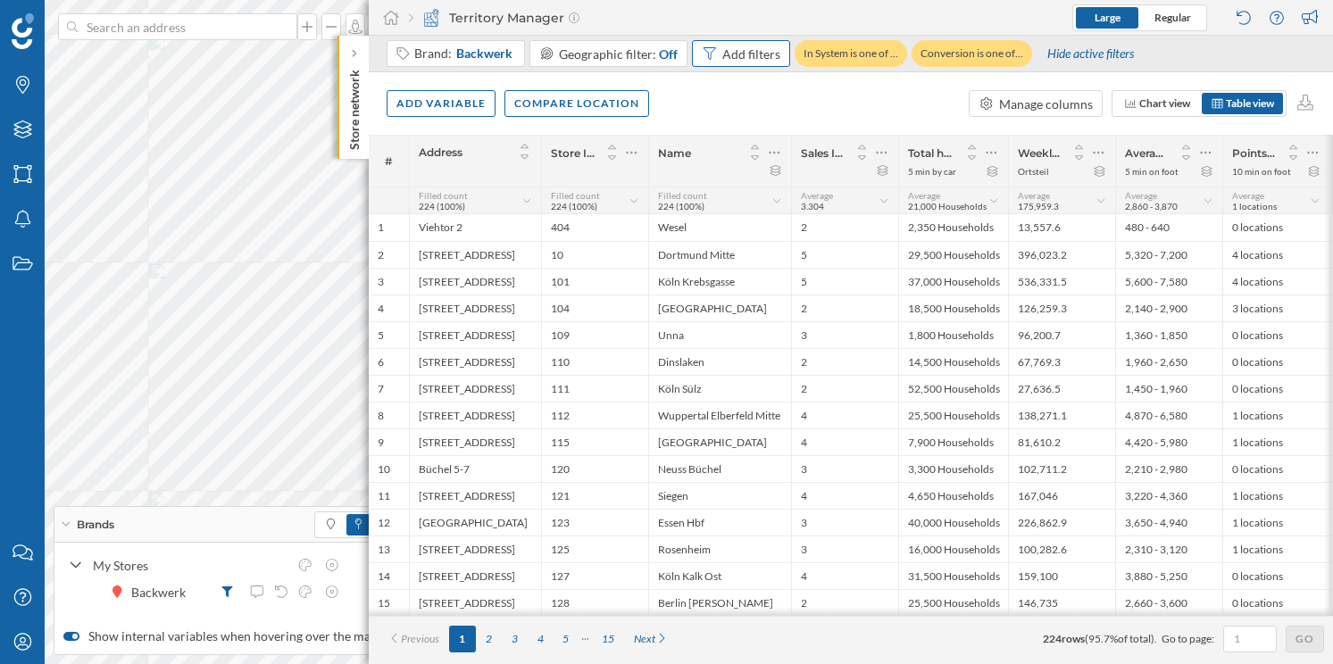
click at [727, 53] on div "Add filters" at bounding box center [751, 54] width 58 height 19
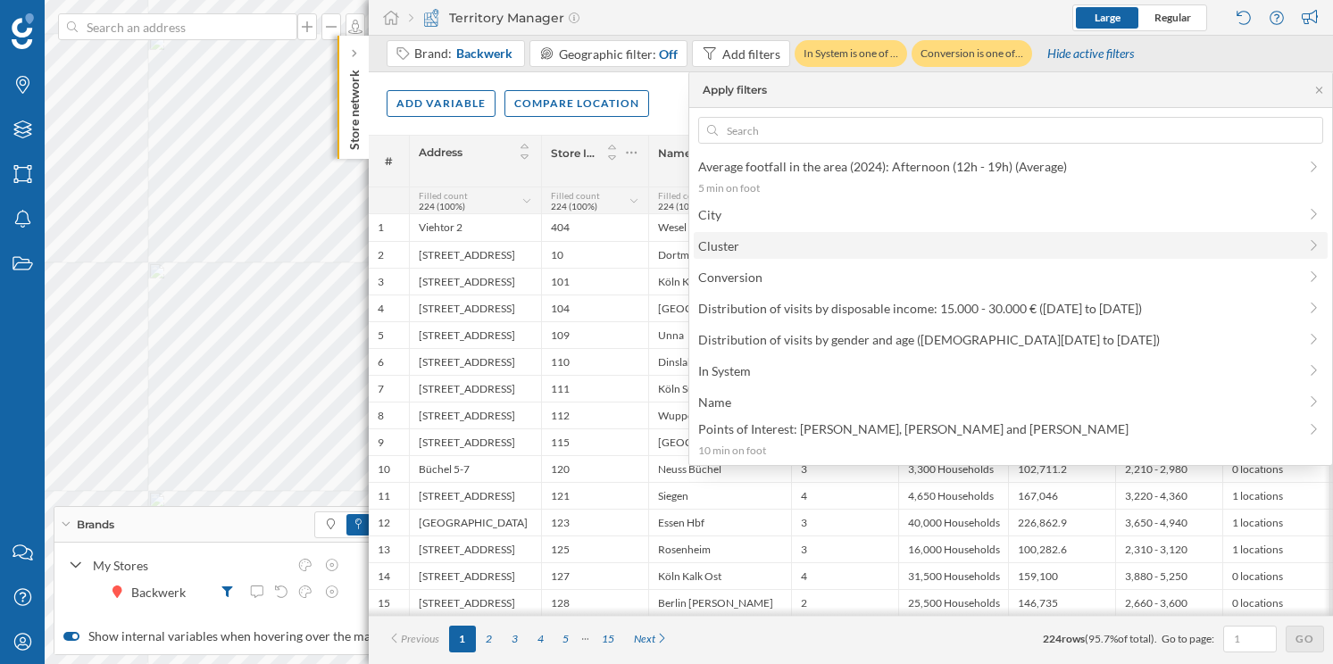
click at [759, 250] on span "Cluster" at bounding box center [997, 246] width 599 height 19
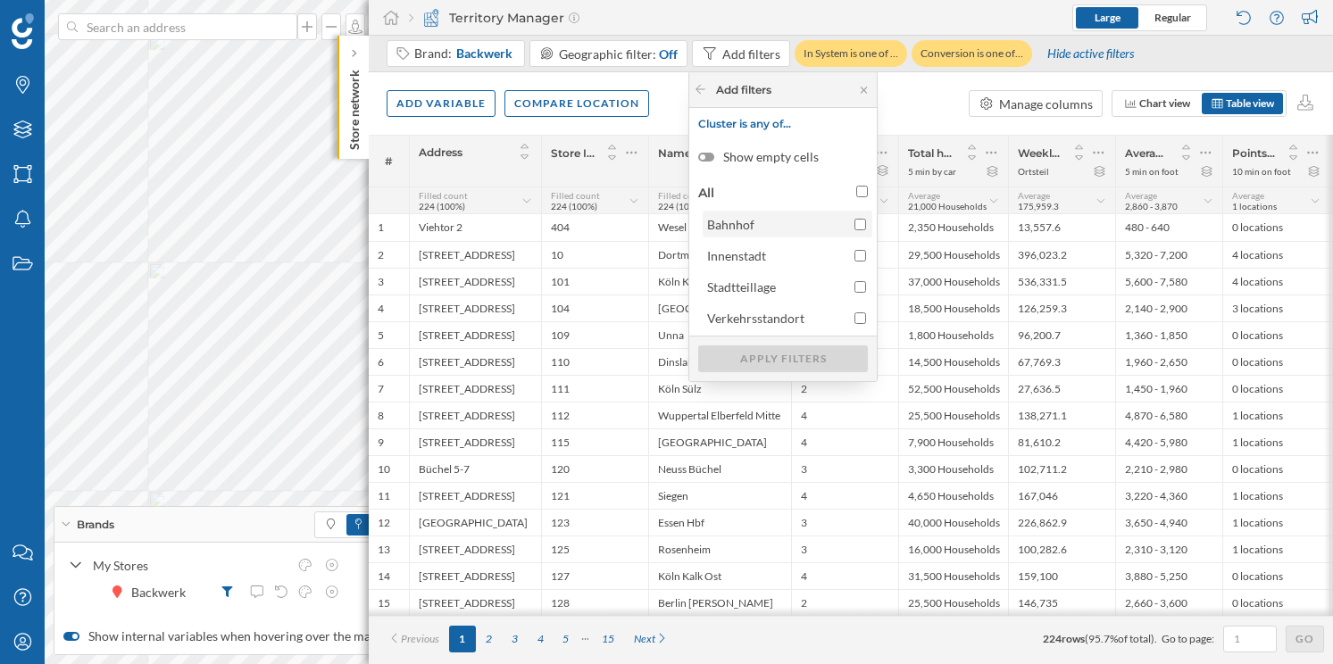
click at [768, 234] on label "Bahnhof" at bounding box center [788, 224] width 170 height 27
click at [855, 230] on input "Bahnhof" at bounding box center [861, 225] width 12 height 12
checkbox input "true"
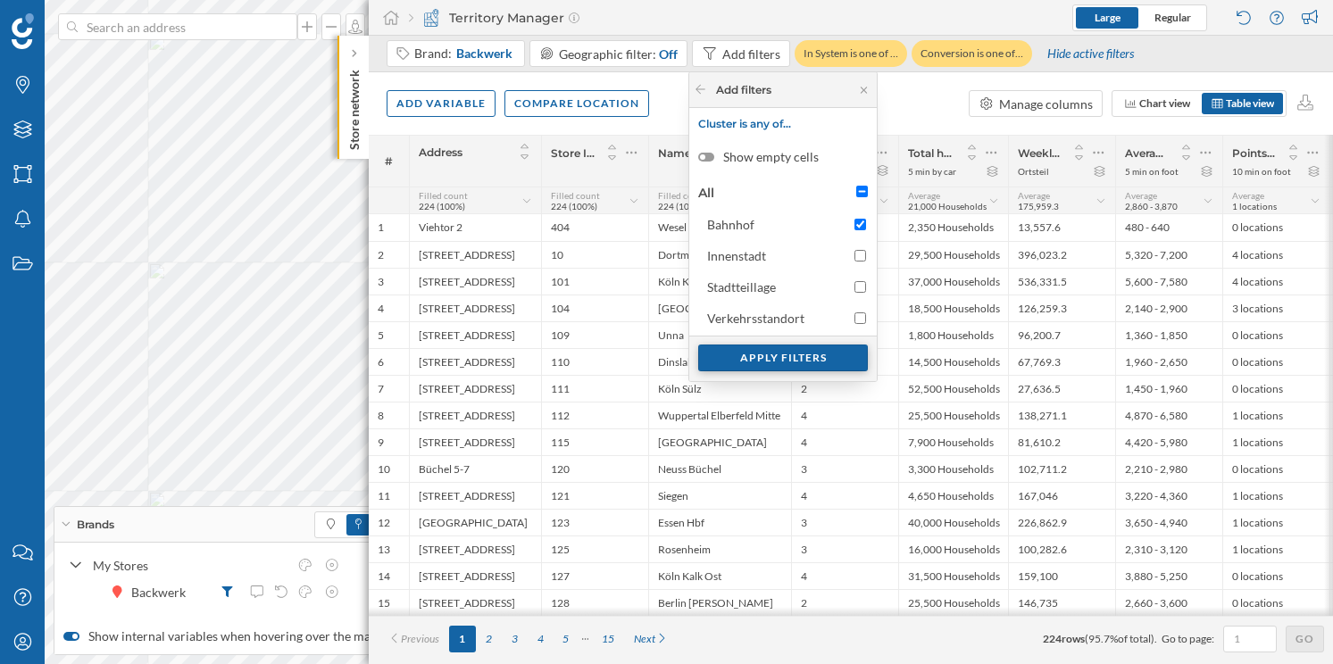
click at [797, 360] on div "Apply filters" at bounding box center [783, 358] width 170 height 27
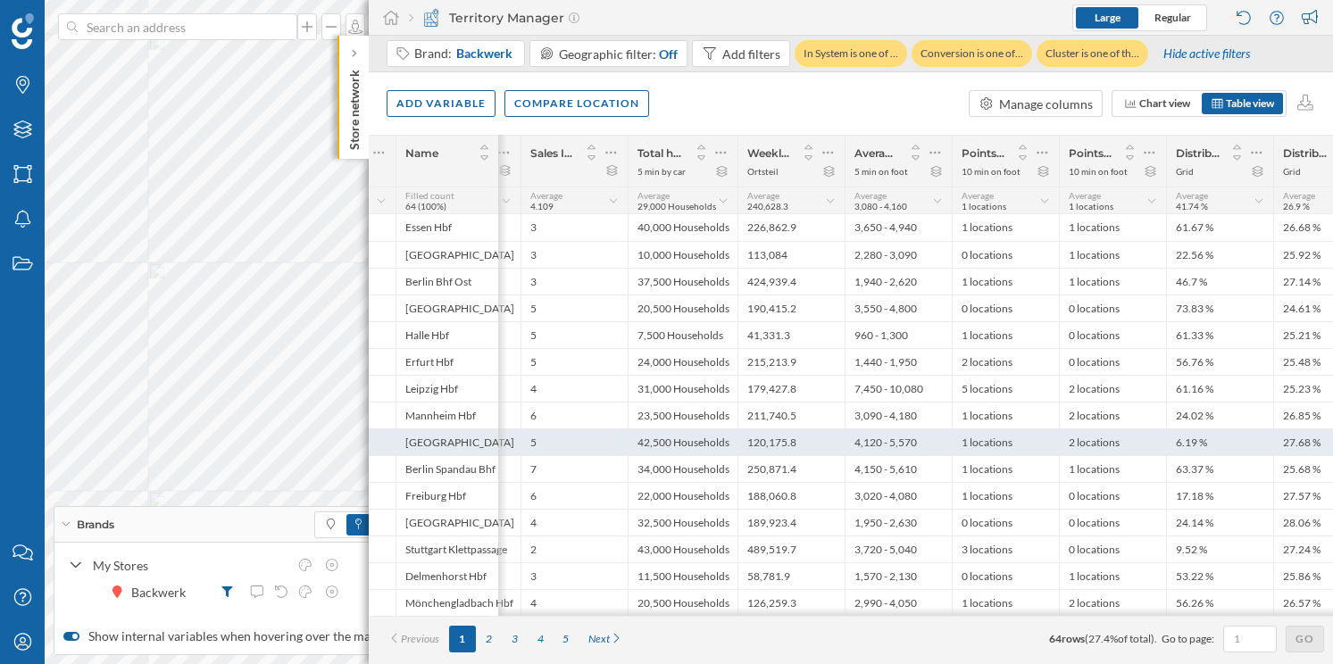
scroll to position [0, 520]
